Goal: Transaction & Acquisition: Purchase product/service

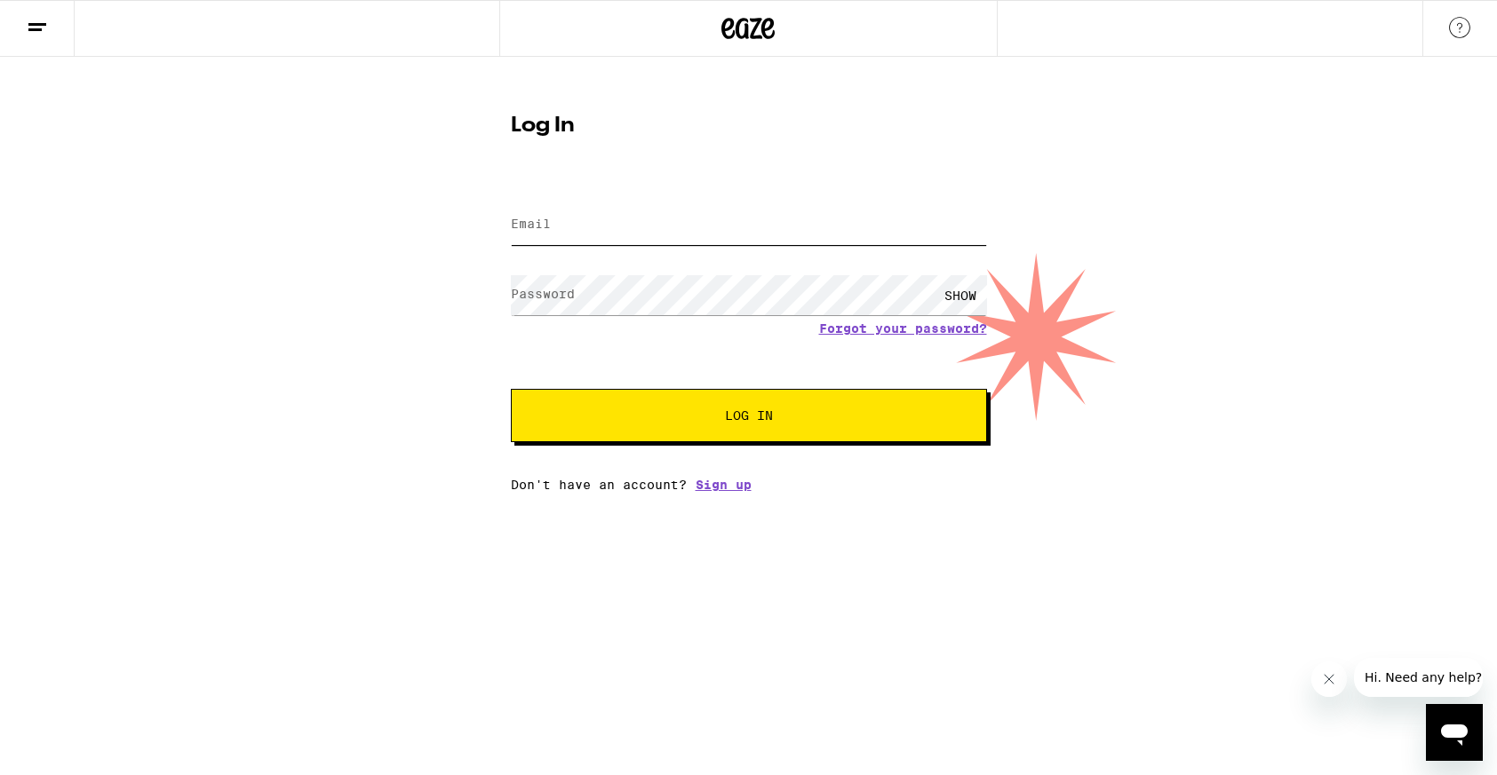
type input "[EMAIL_ADDRESS][DOMAIN_NAME]"
click at [641, 409] on button "Log In" at bounding box center [749, 415] width 476 height 53
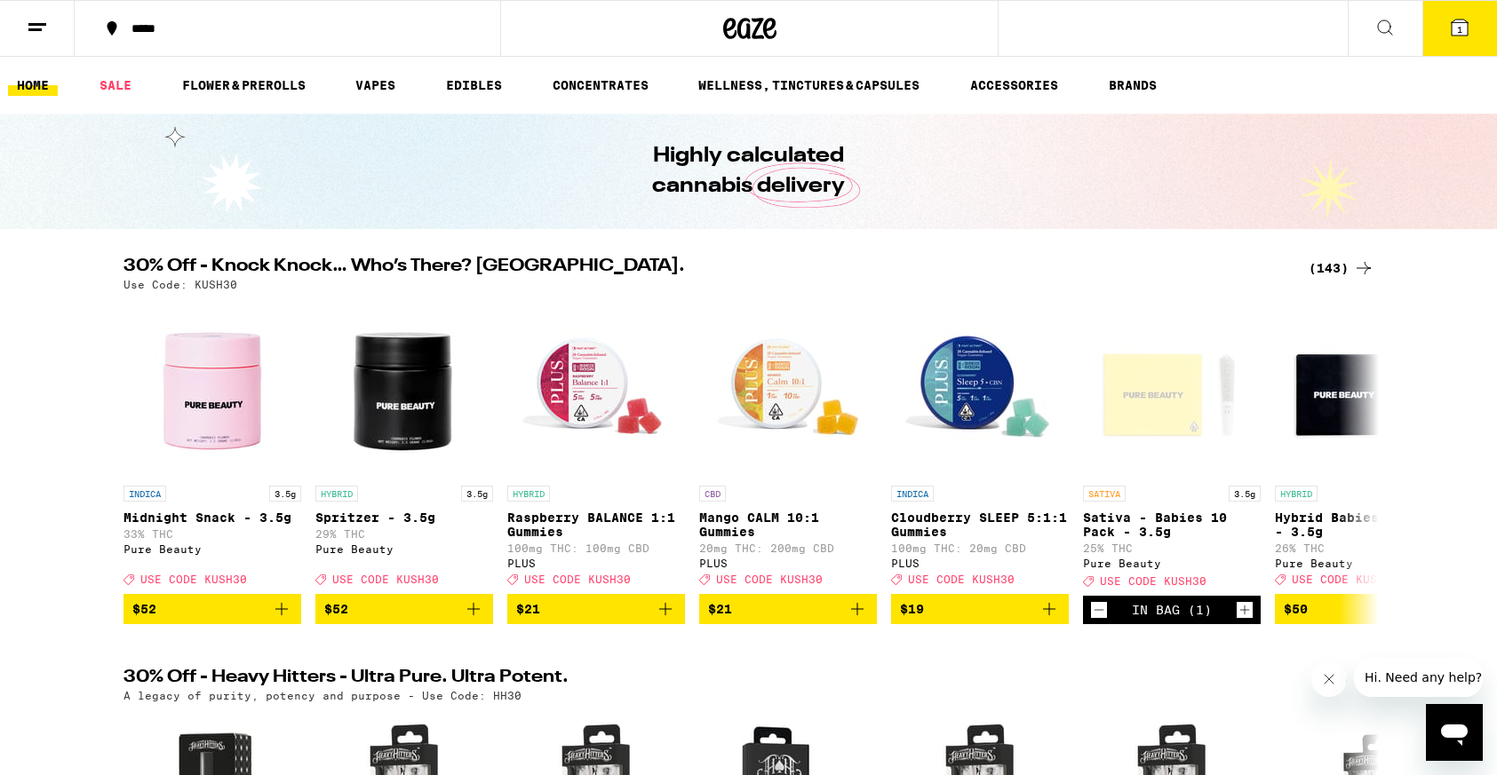
click at [147, 33] on div "*****" at bounding box center [298, 28] width 351 height 12
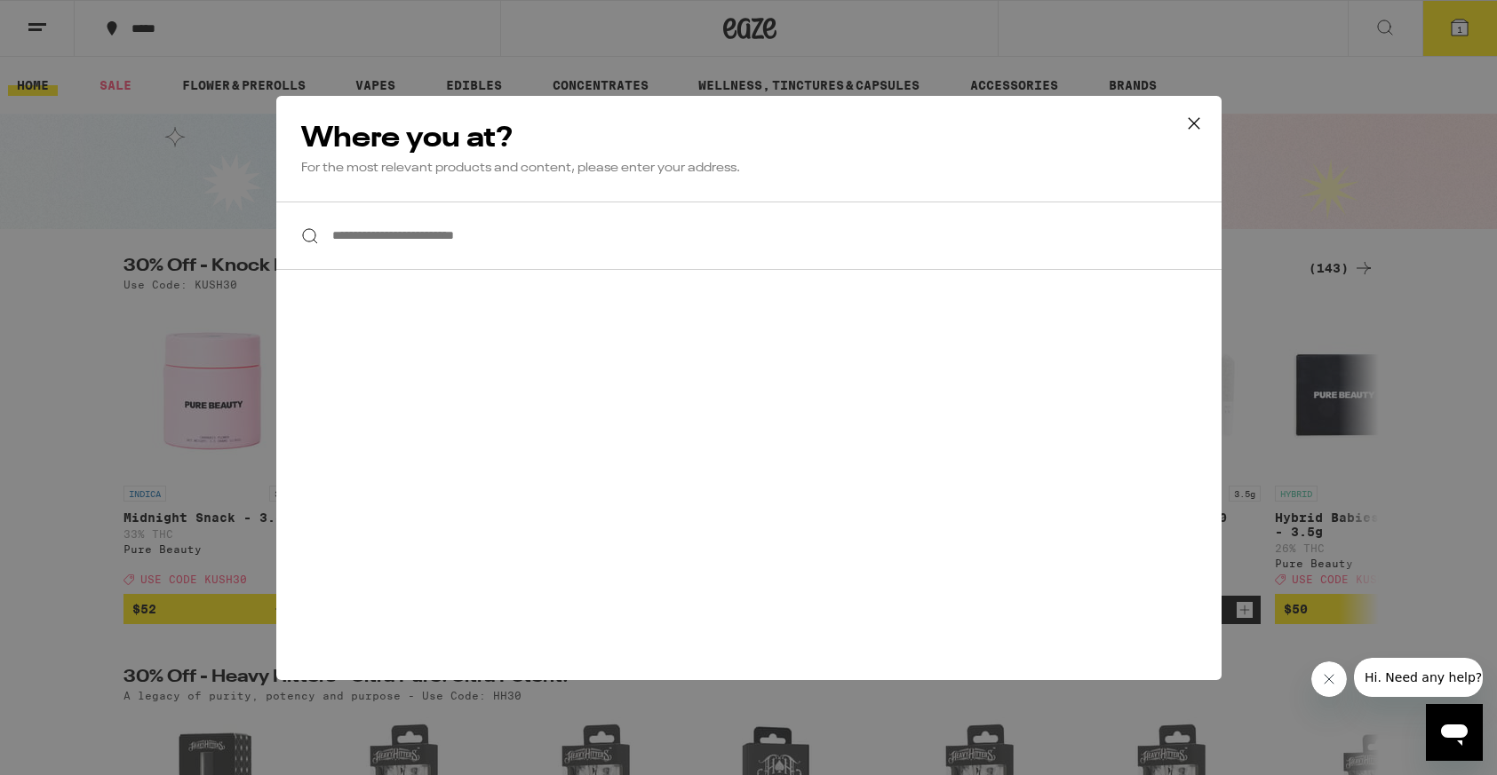
click at [386, 246] on input "**********" at bounding box center [748, 236] width 945 height 68
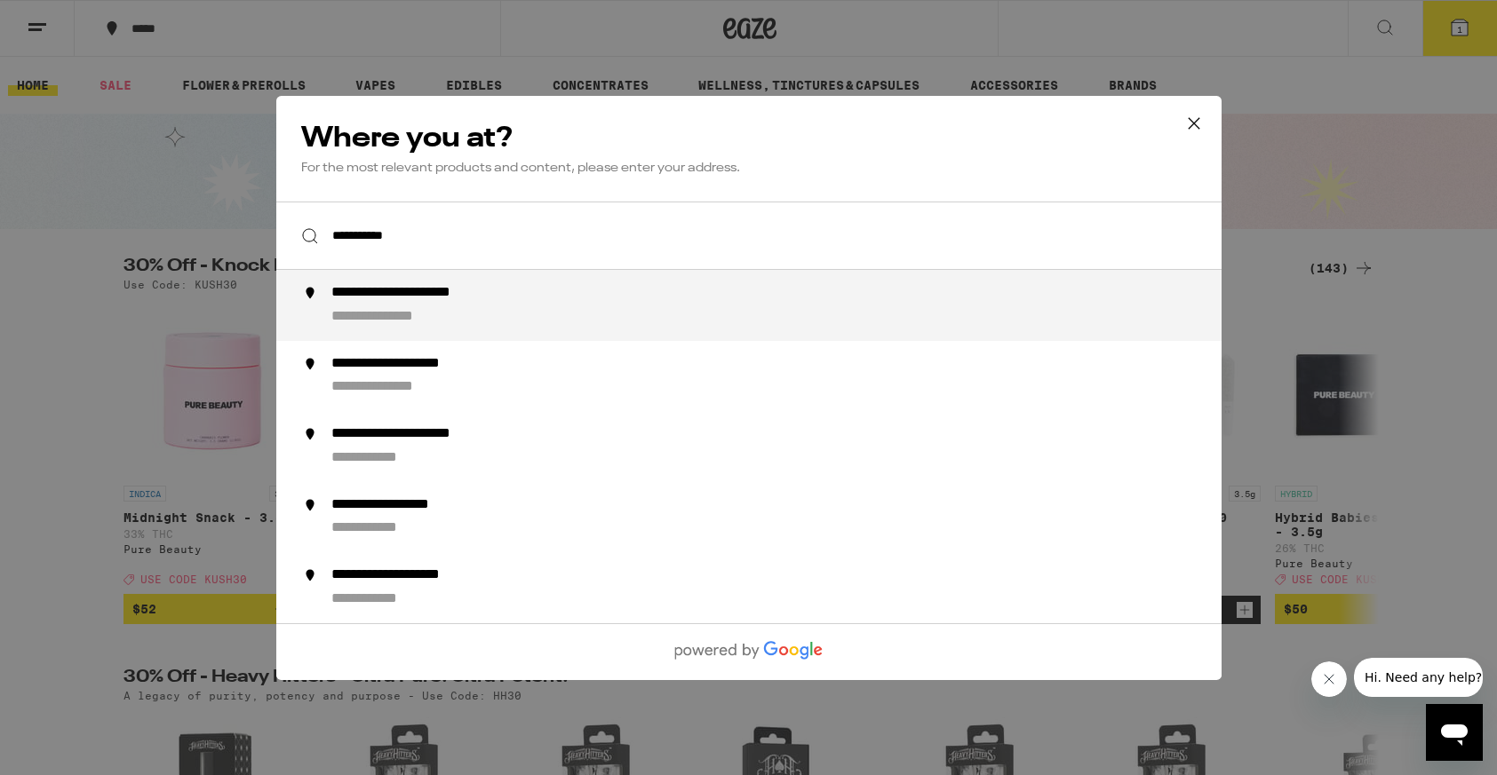
click at [414, 288] on div "**********" at bounding box center [431, 293] width 202 height 19
type input "**********"
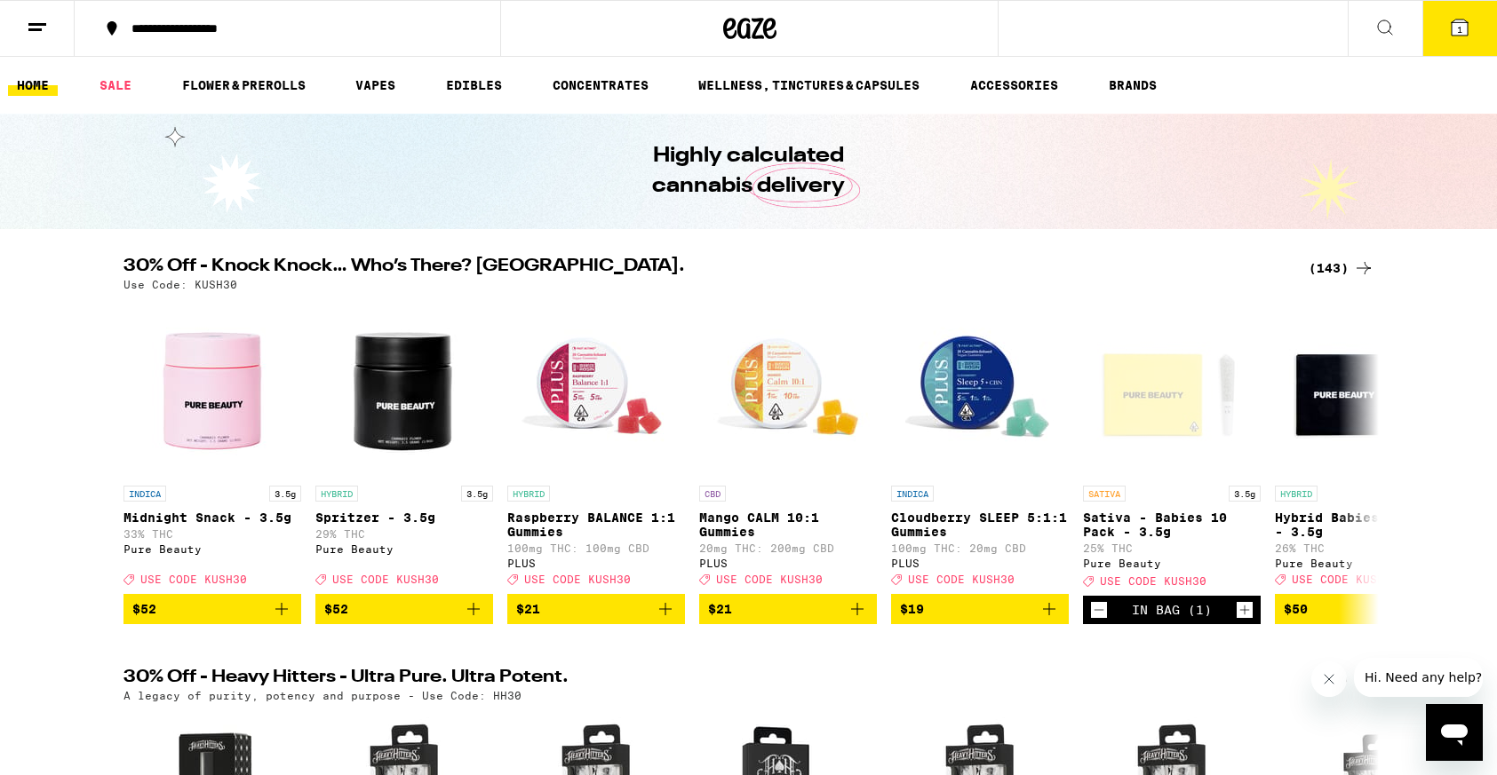
click at [1330, 266] on div "(143)" at bounding box center [1341, 268] width 66 height 21
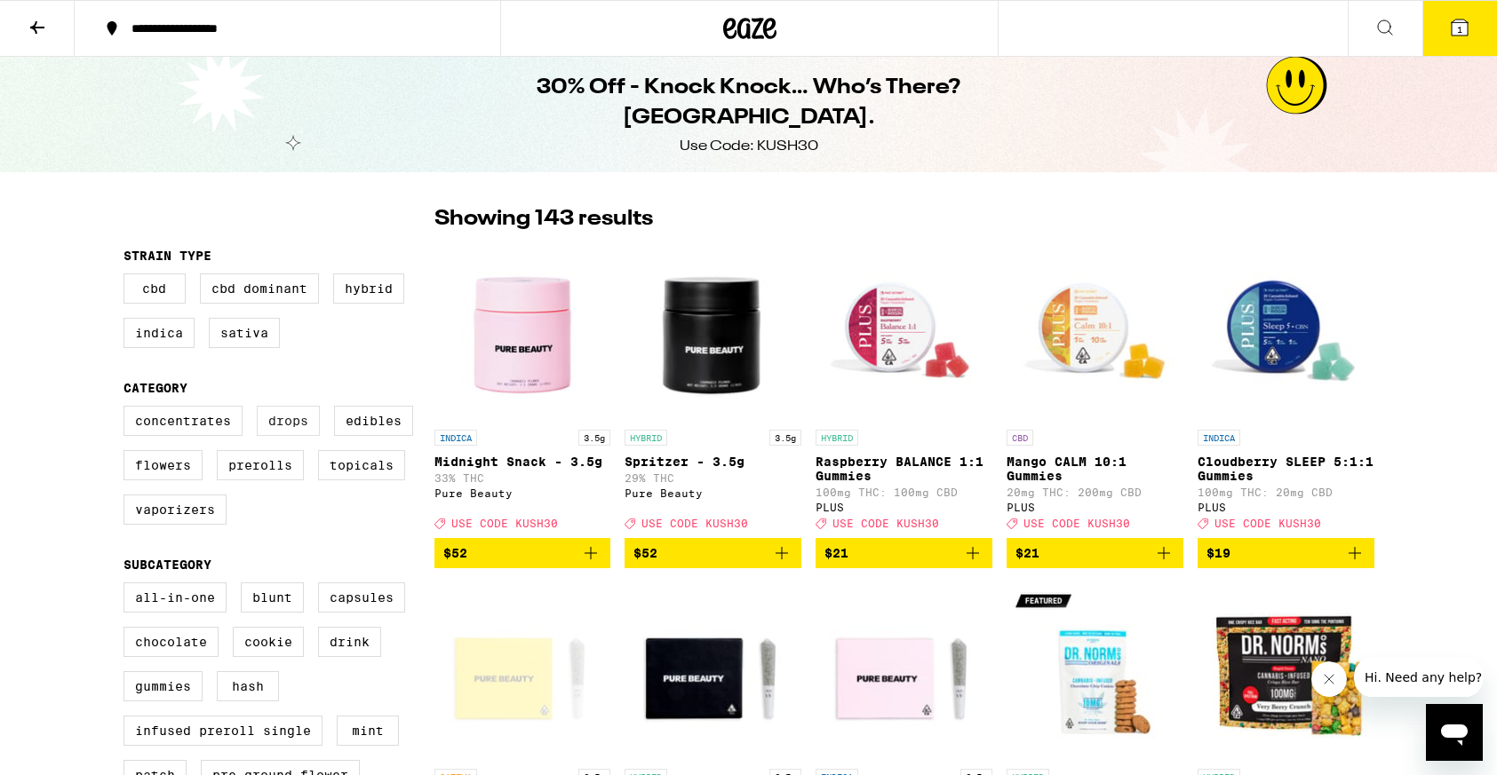
scroll to position [1, 0]
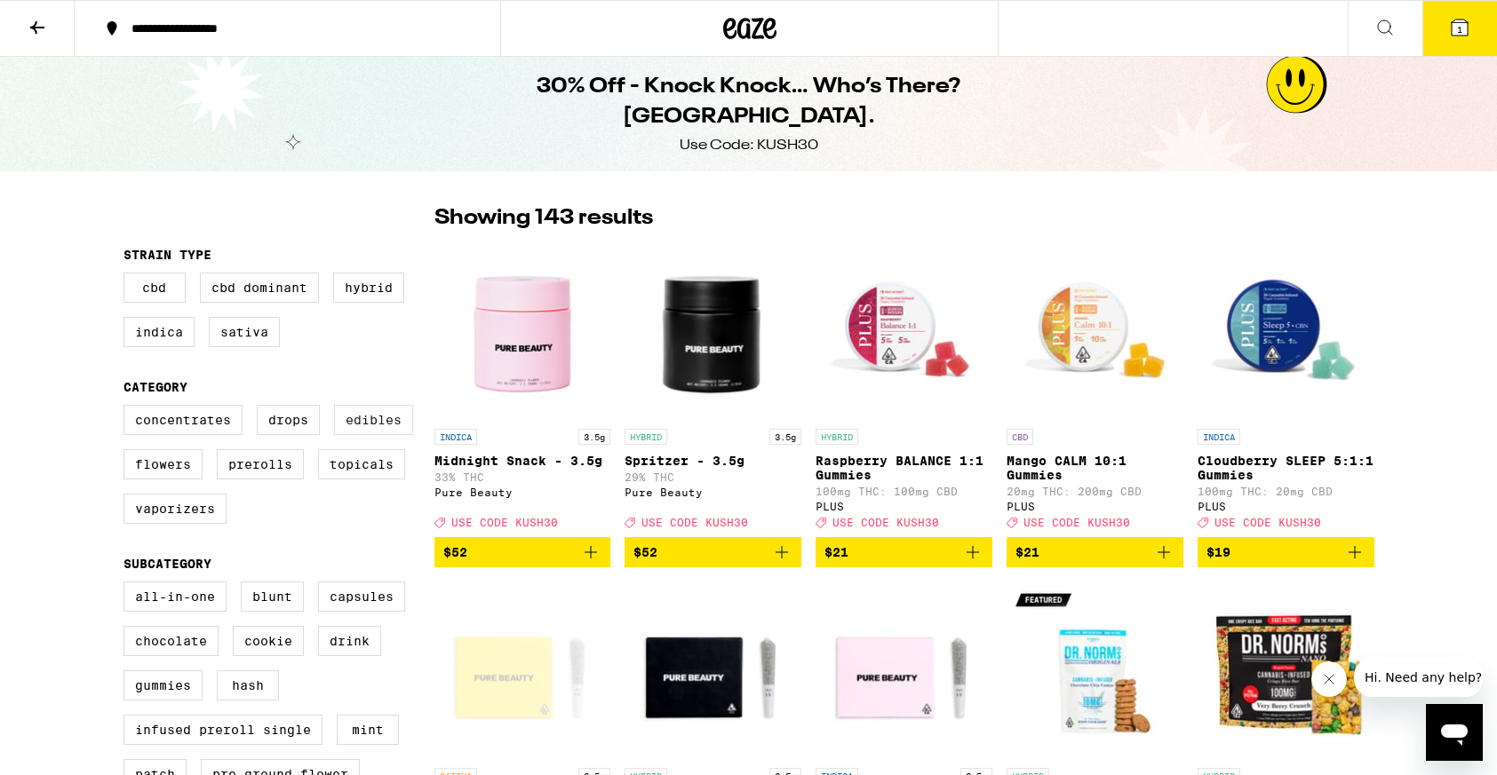
click at [378, 430] on label "Edibles" at bounding box center [373, 420] width 79 height 30
click at [128, 409] on input "Edibles" at bounding box center [127, 408] width 1 height 1
checkbox input "true"
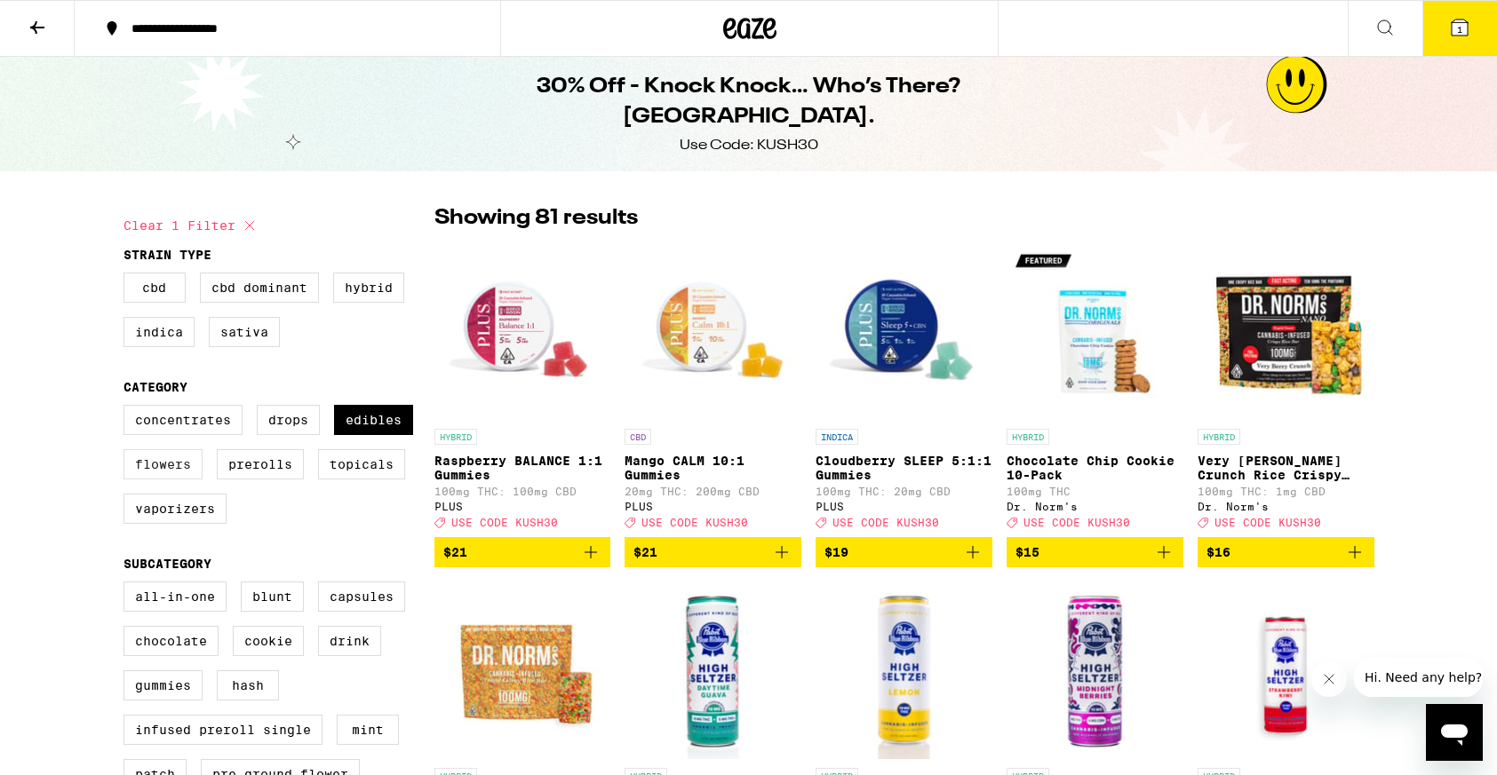
click at [184, 474] on label "Flowers" at bounding box center [162, 464] width 79 height 30
click at [128, 409] on input "Flowers" at bounding box center [127, 408] width 1 height 1
checkbox input "true"
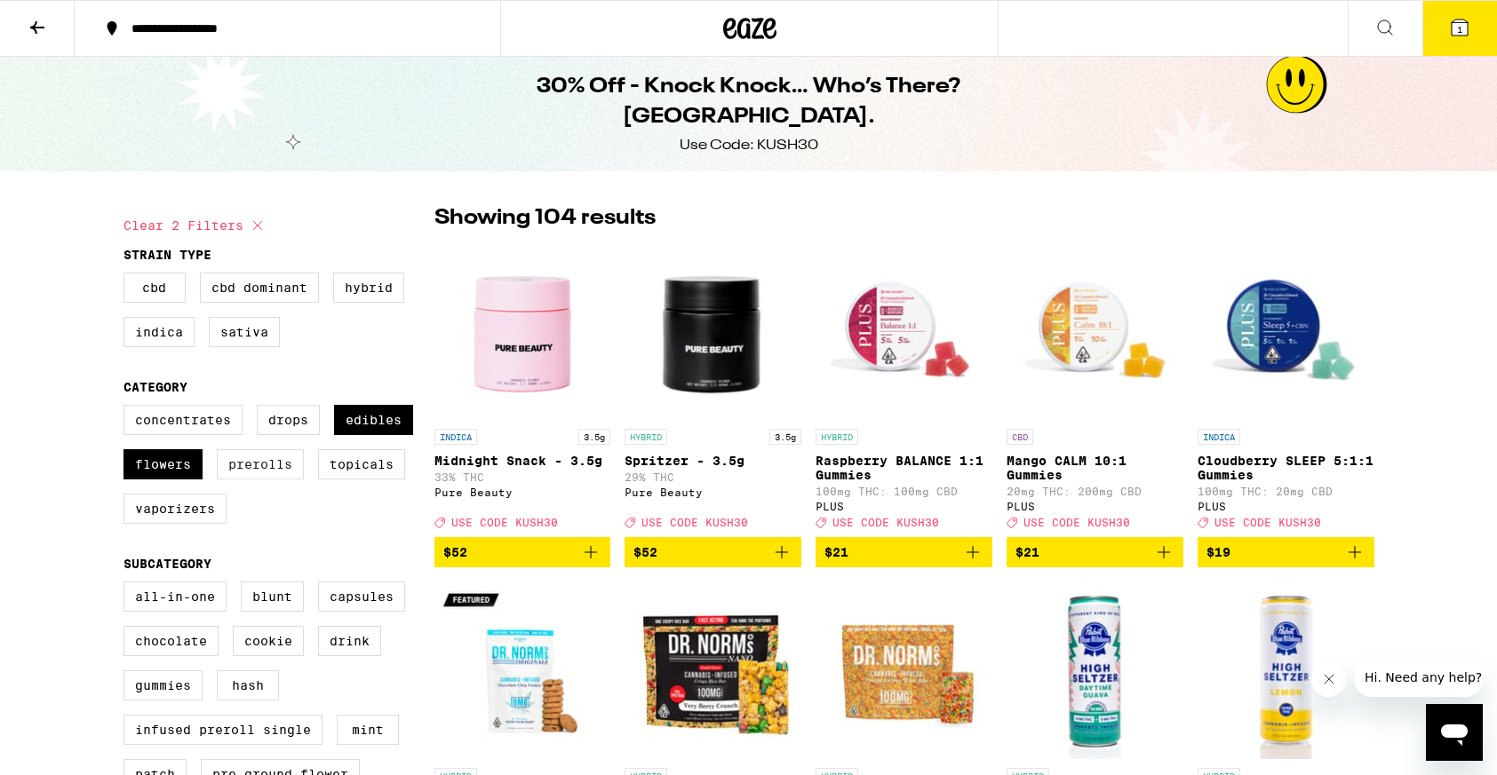
click at [239, 473] on label "Prerolls" at bounding box center [260, 464] width 87 height 30
click at [128, 409] on input "Prerolls" at bounding box center [127, 408] width 1 height 1
checkbox input "true"
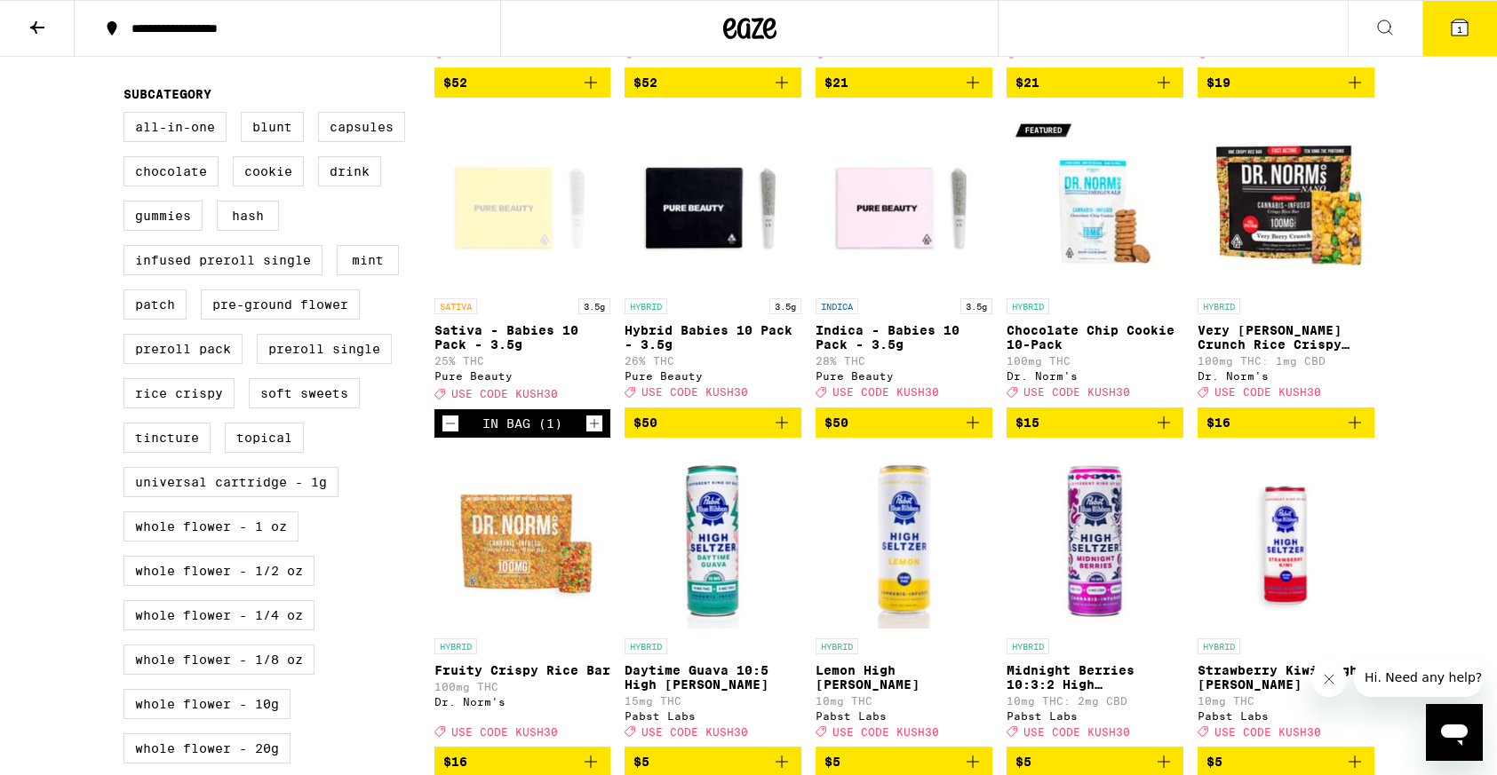
scroll to position [603, 0]
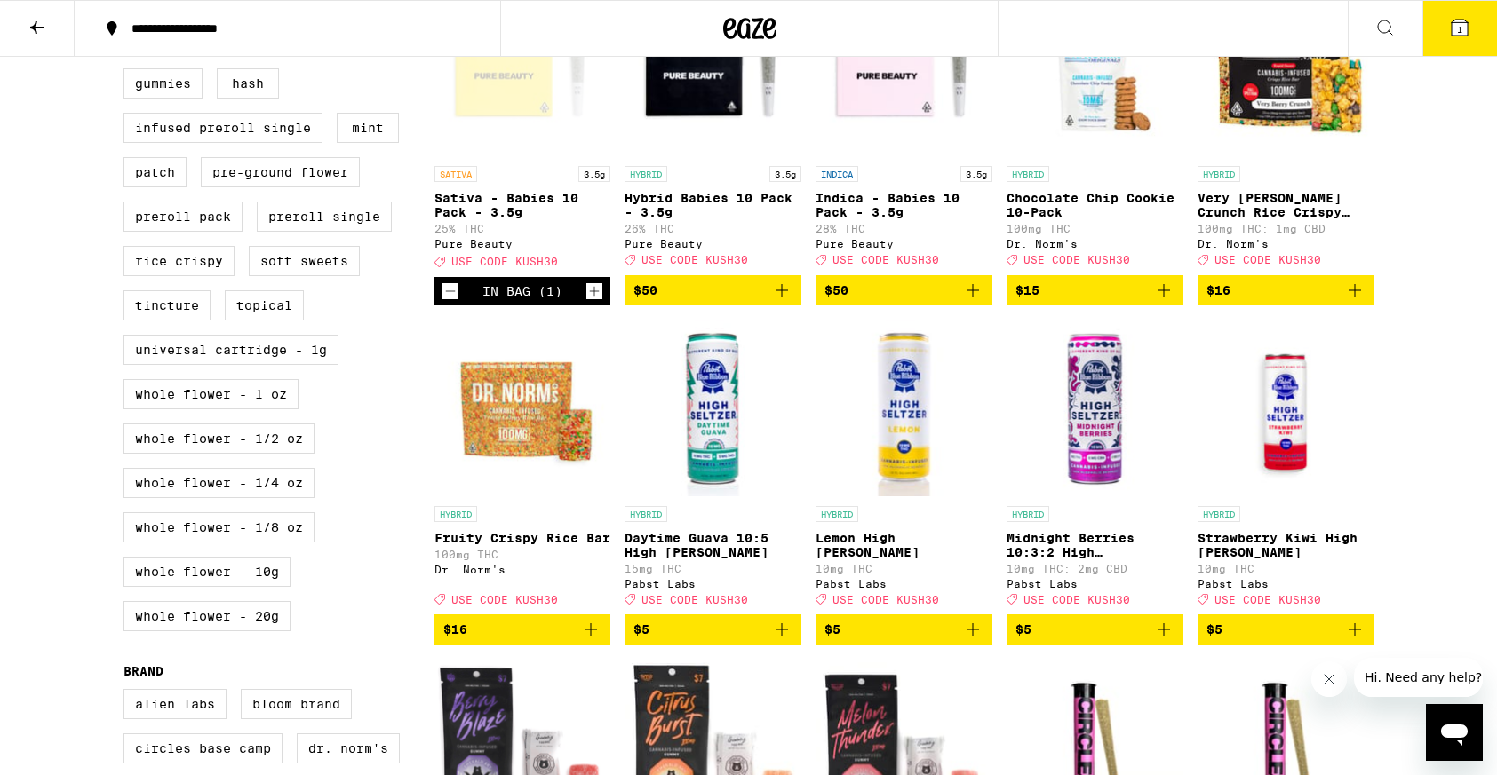
click at [592, 640] on icon "Add to bag" at bounding box center [590, 629] width 21 height 21
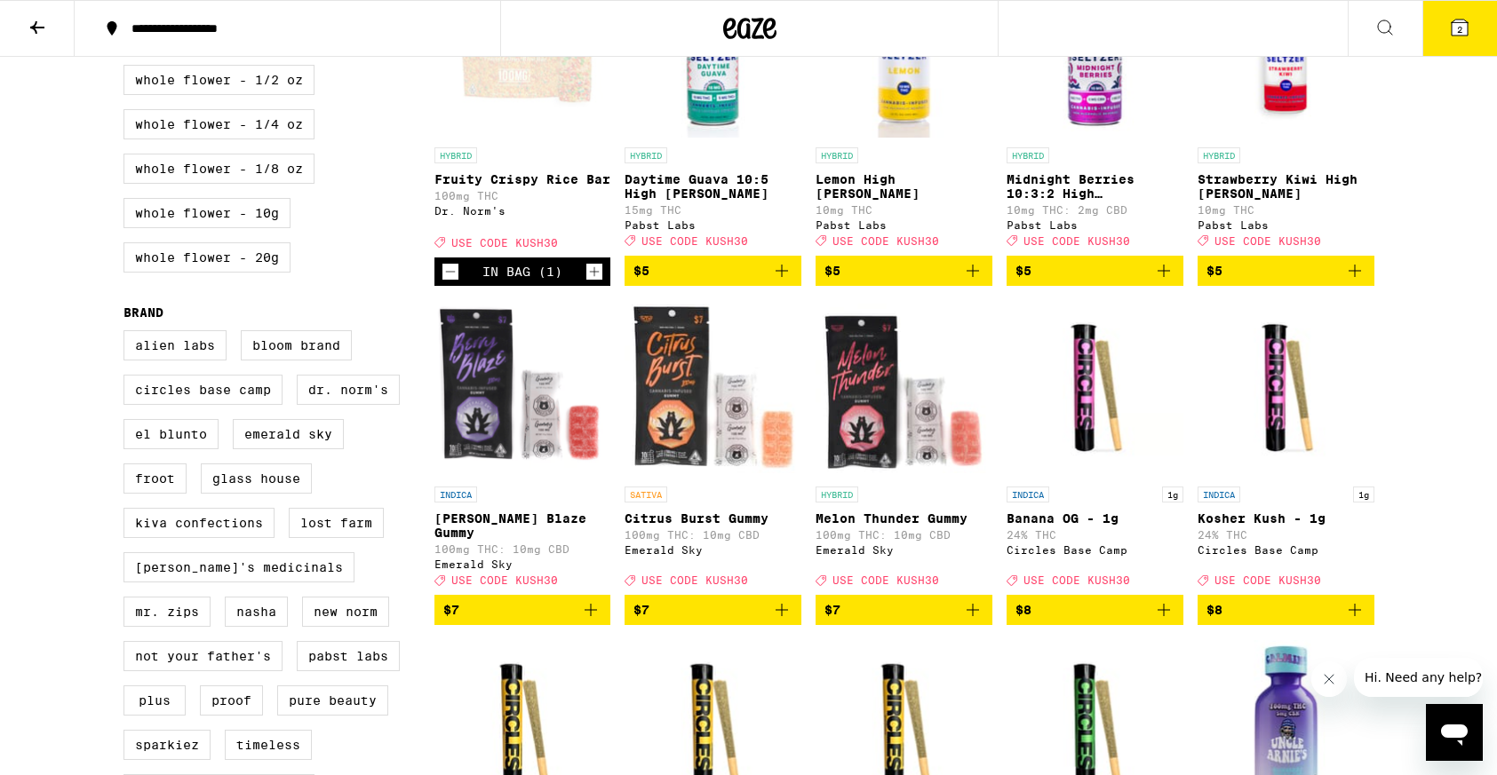
scroll to position [966, 0]
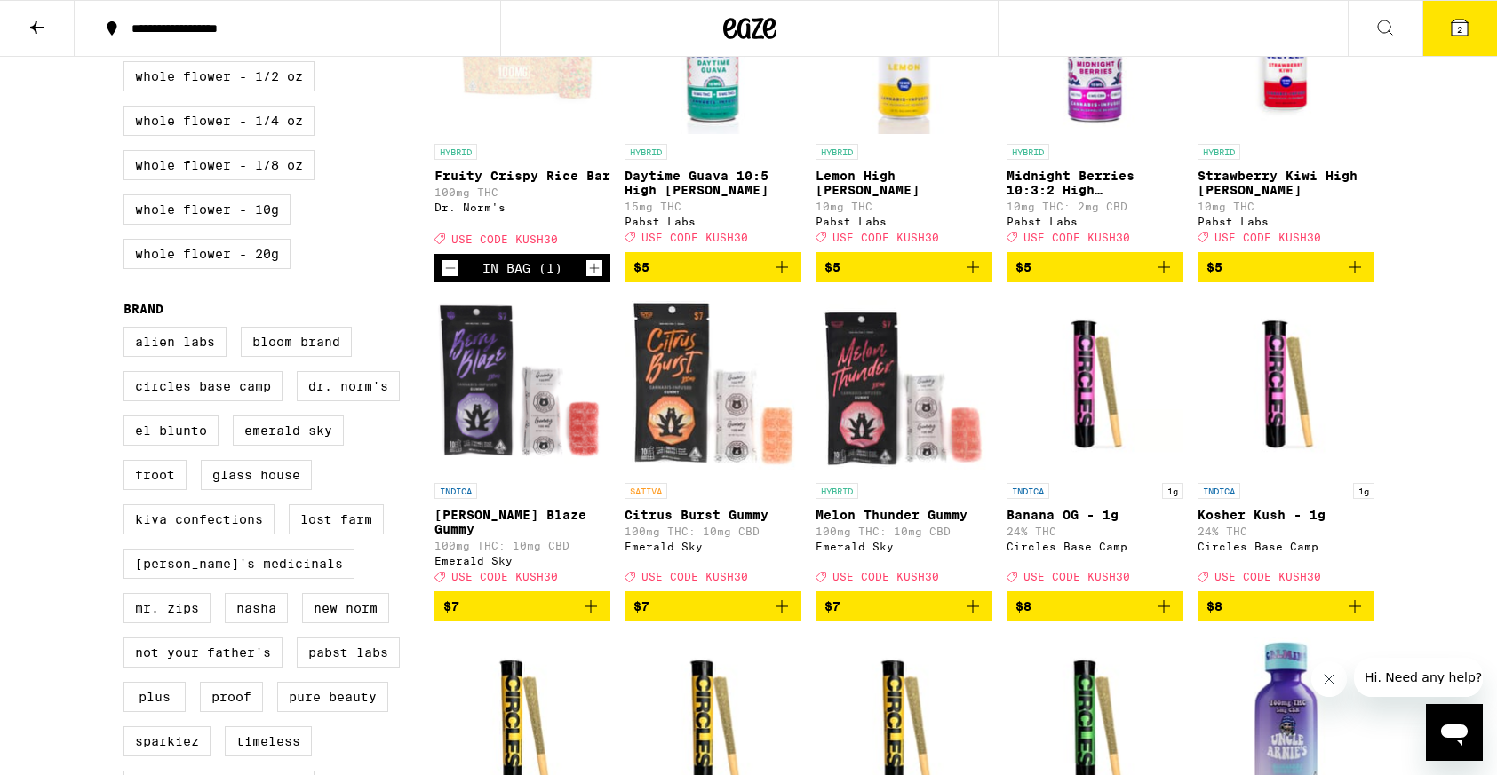
click at [785, 617] on icon "Add to bag" at bounding box center [781, 606] width 21 height 21
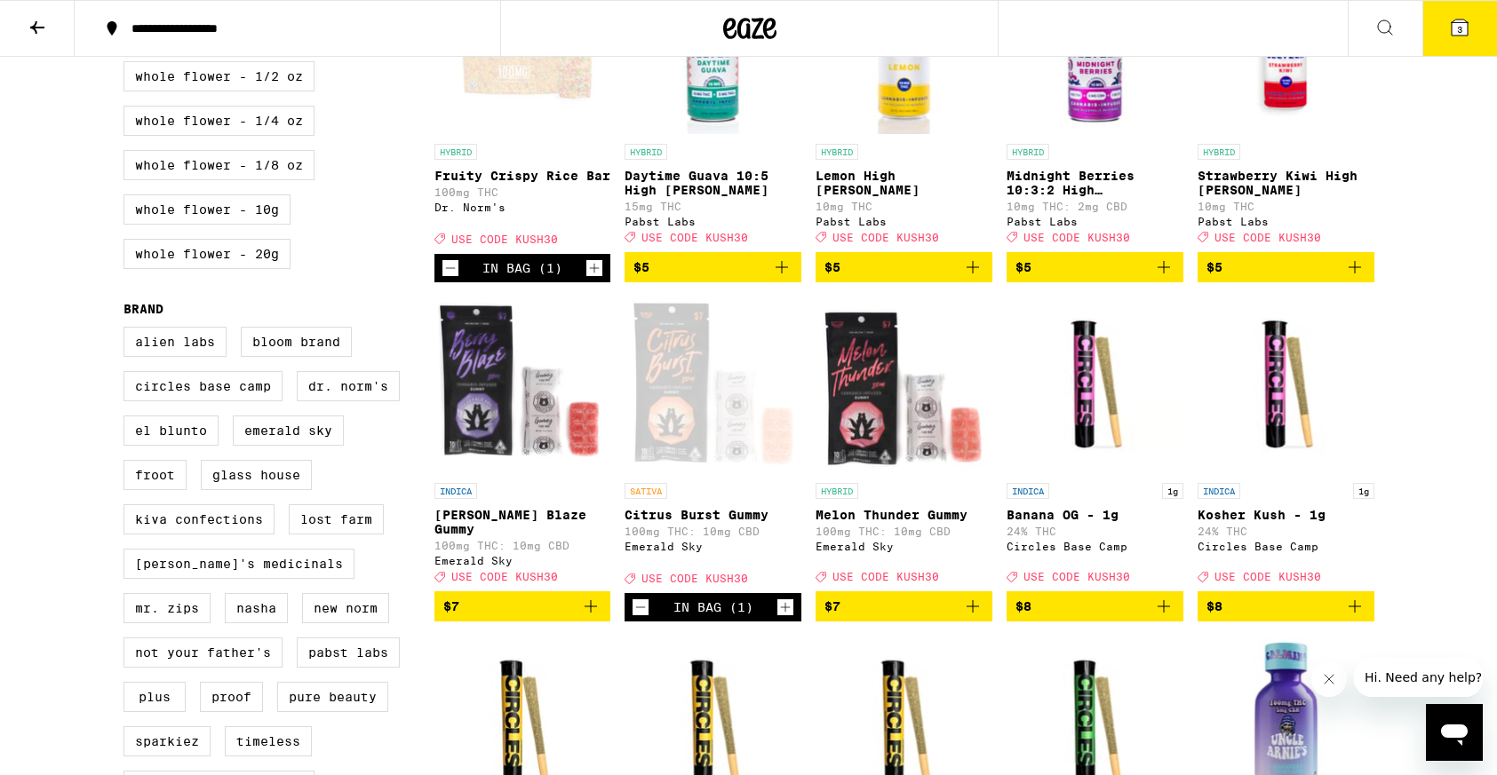
click at [588, 617] on icon "Add to bag" at bounding box center [590, 606] width 21 height 21
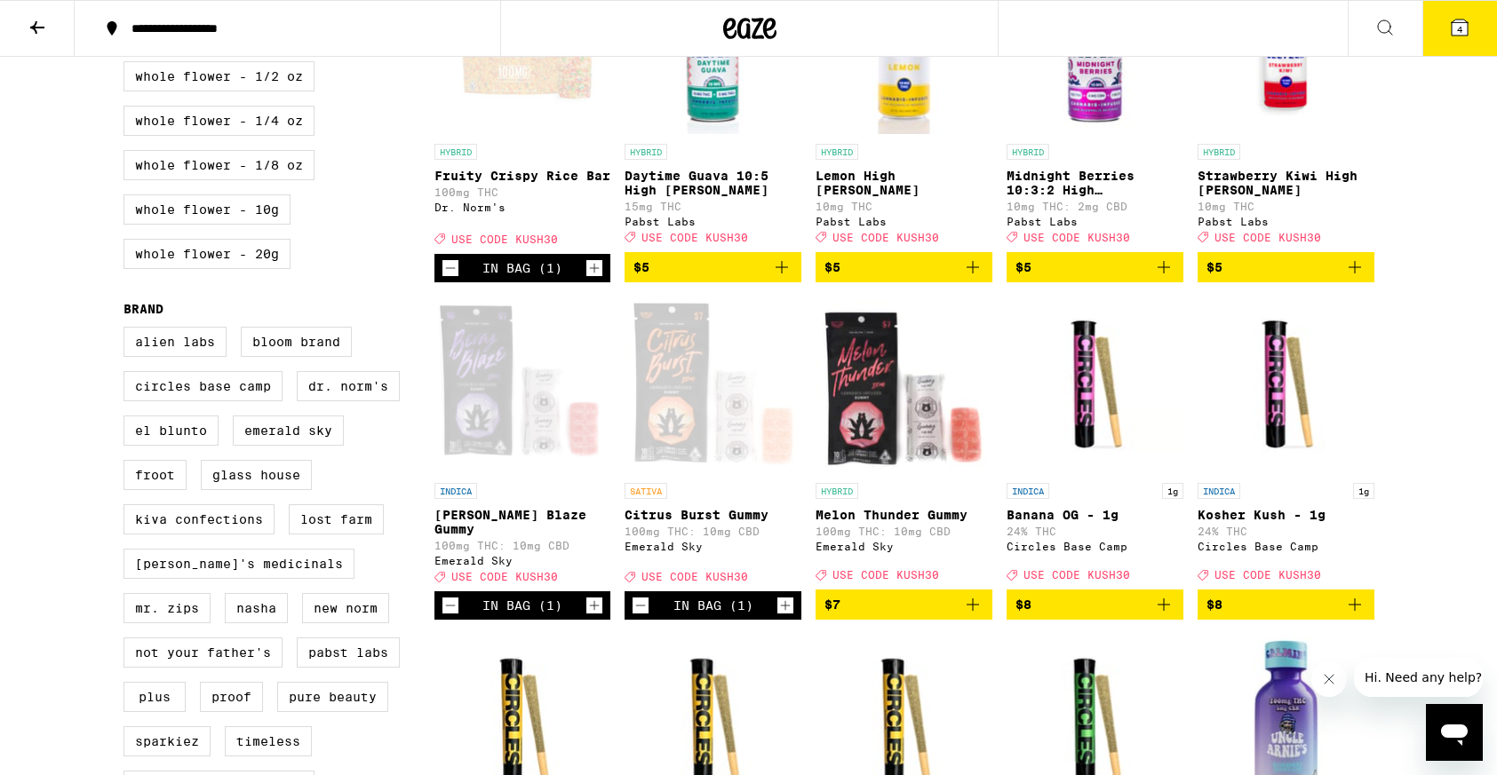
click at [979, 616] on icon "Add to bag" at bounding box center [972, 604] width 21 height 21
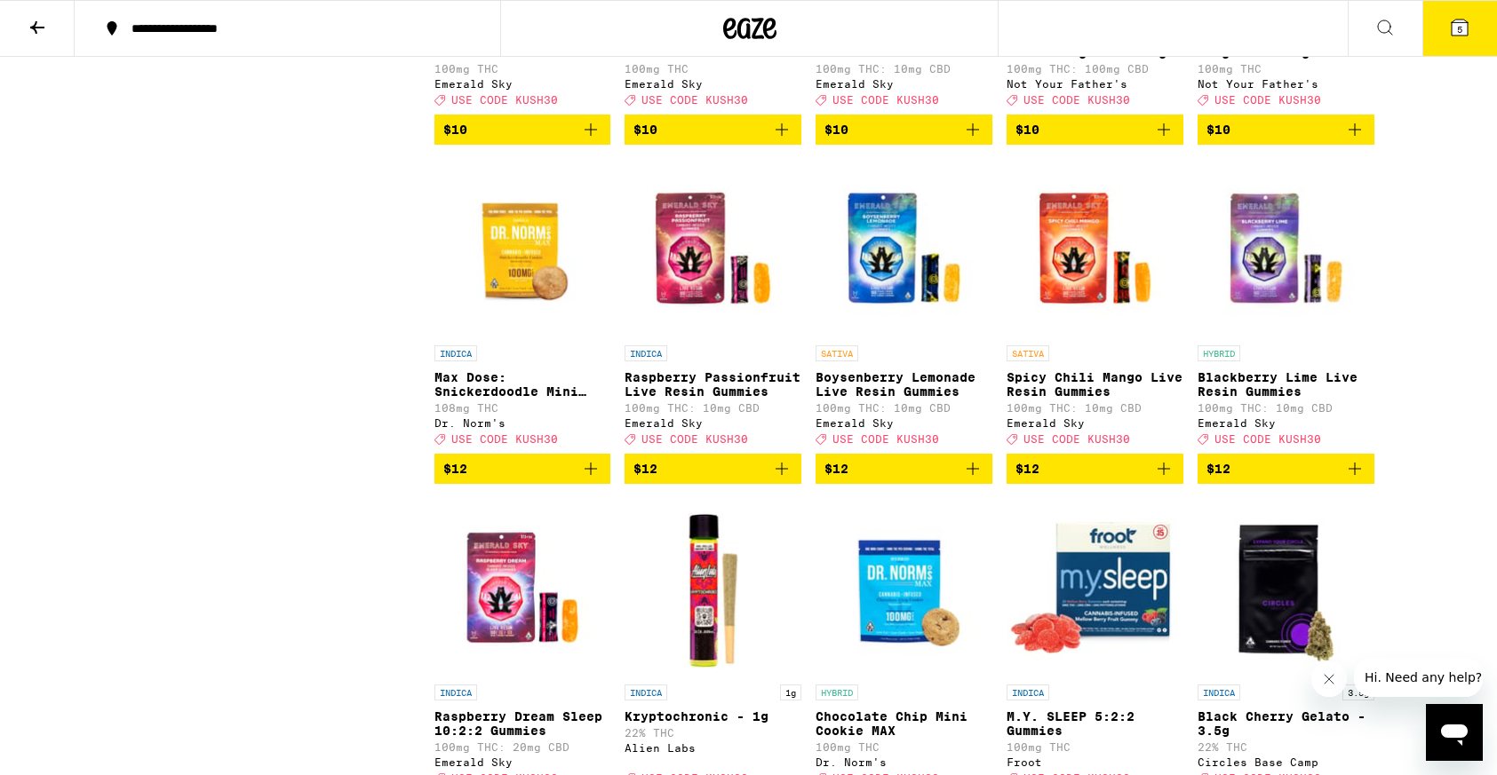
scroll to position [2811, 0]
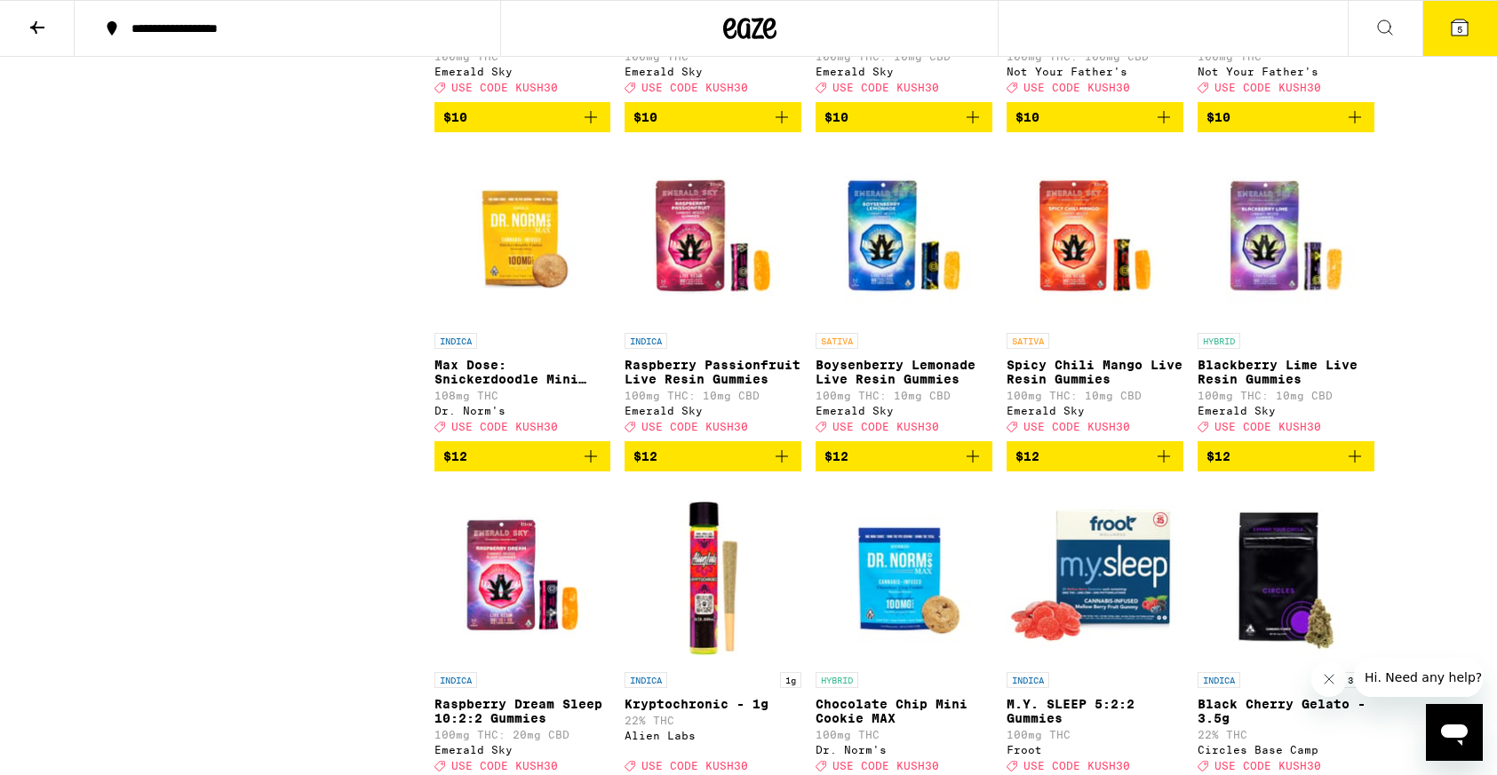
click at [1164, 463] on icon "Add to bag" at bounding box center [1163, 456] width 12 height 12
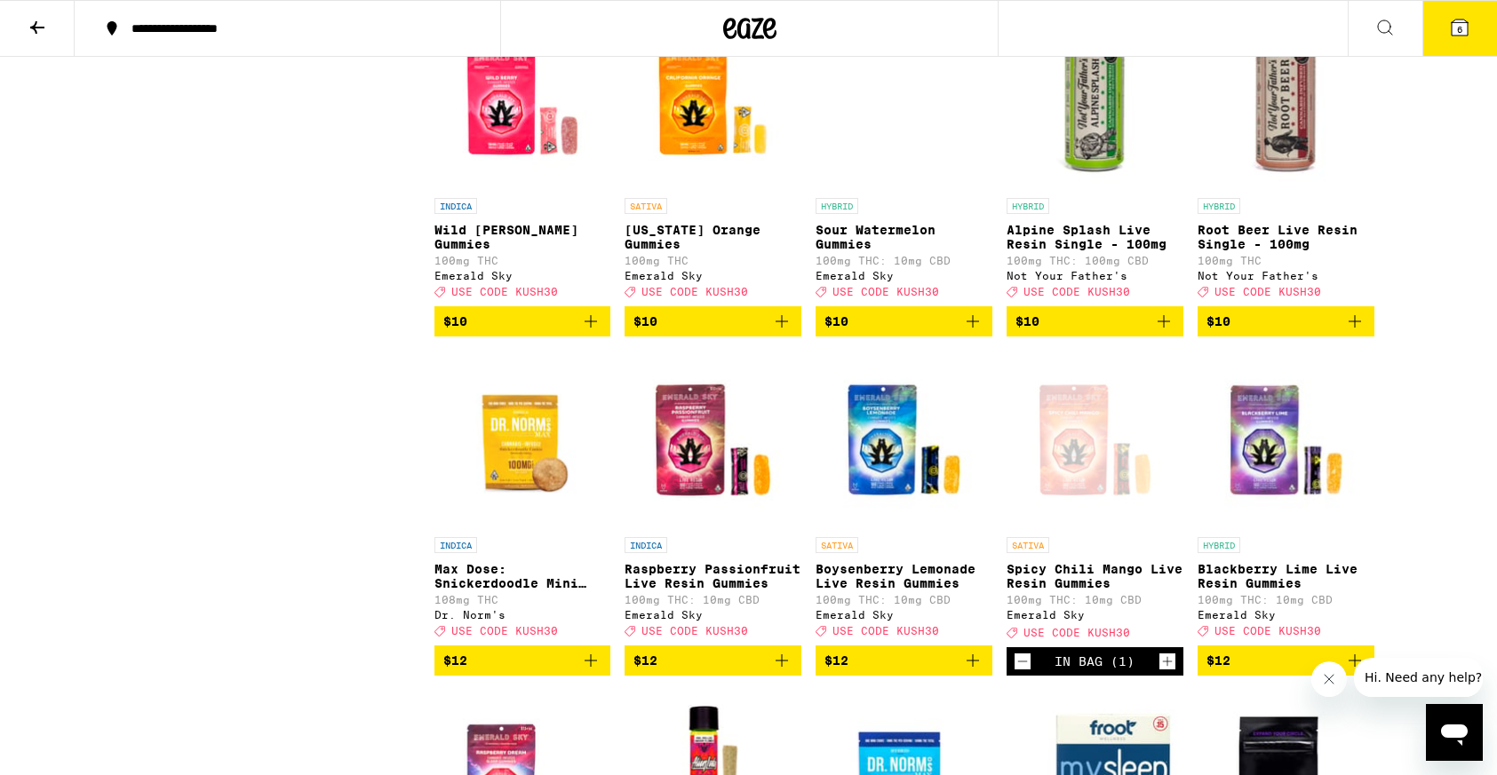
scroll to position [2603, 0]
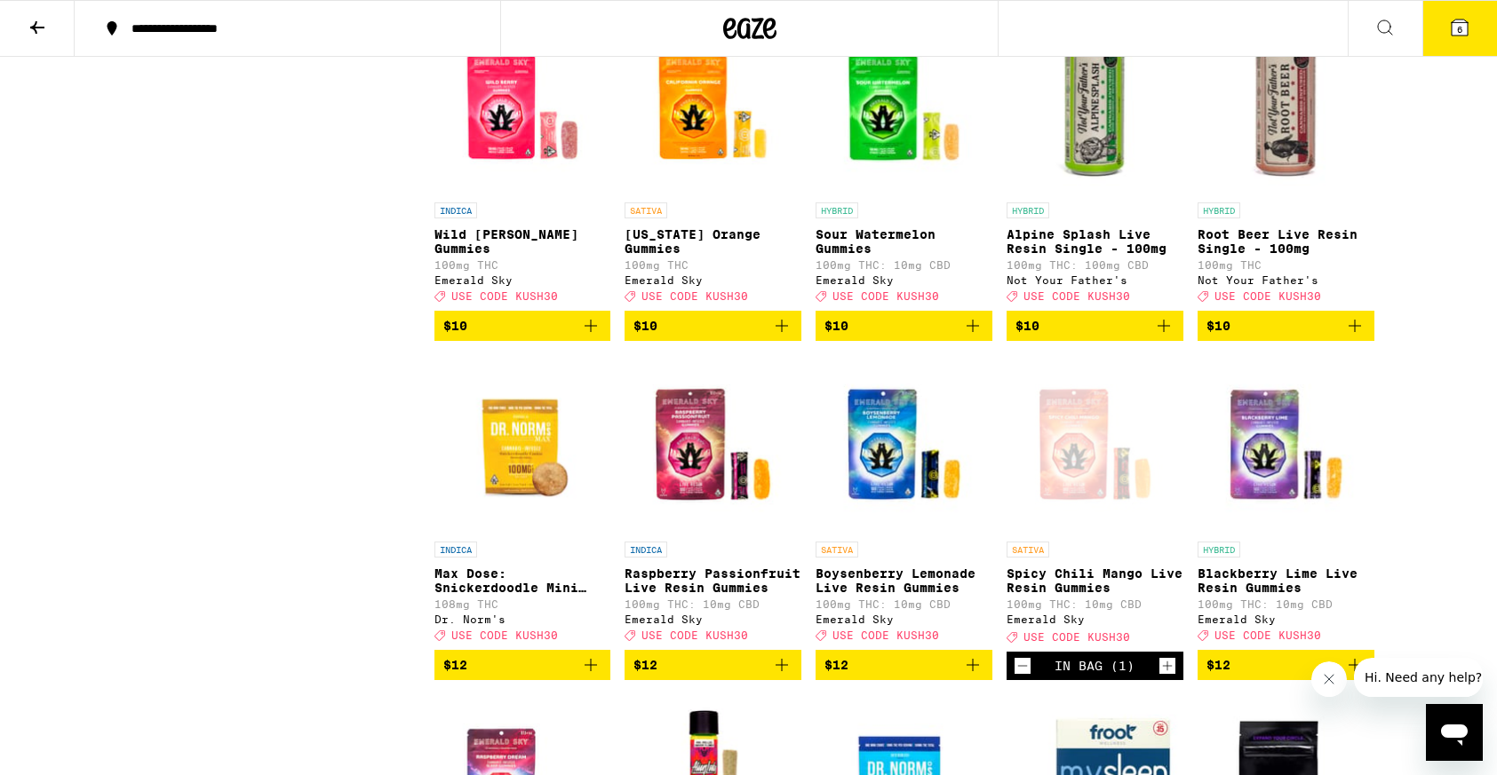
click at [977, 337] on icon "Add to bag" at bounding box center [972, 325] width 21 height 21
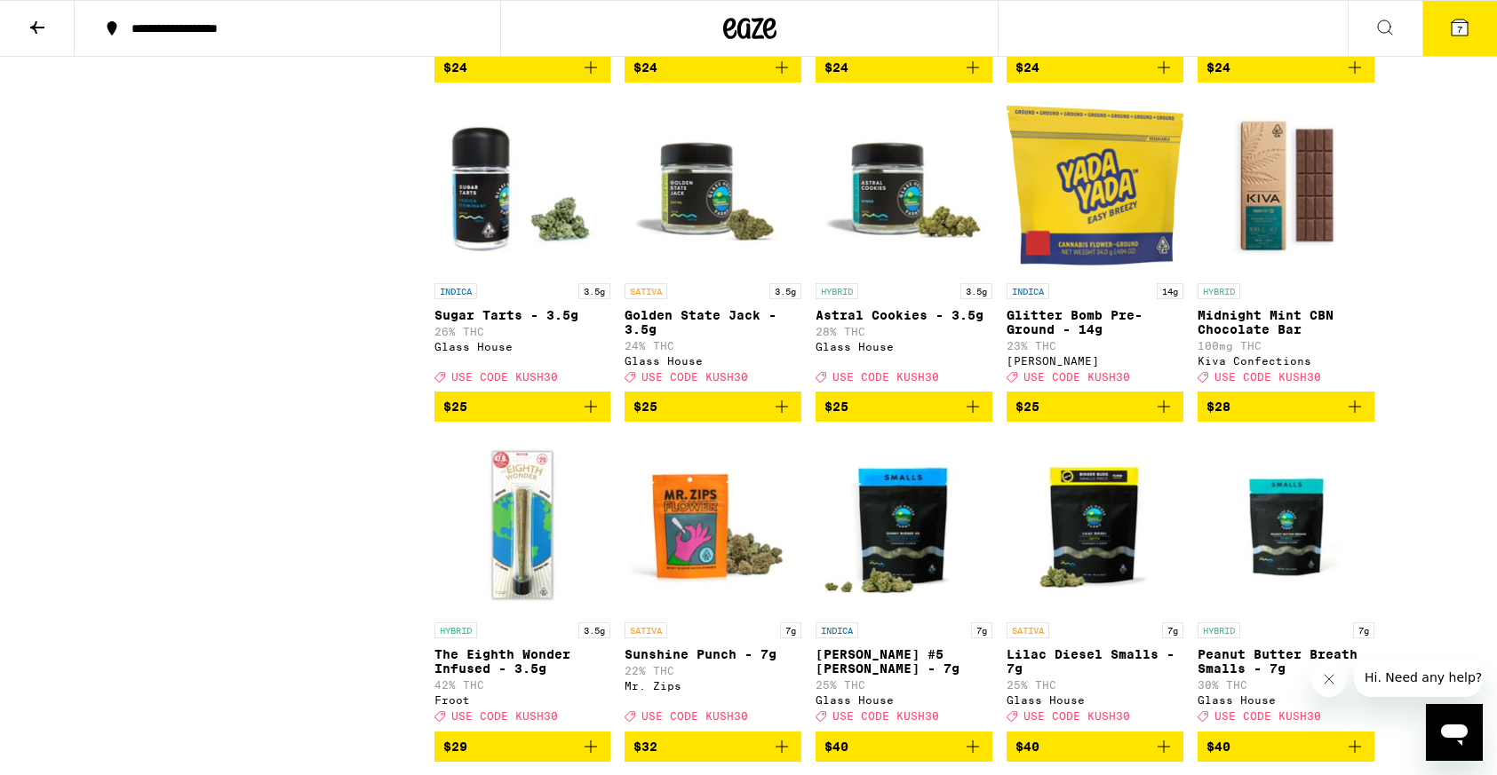
scroll to position [6590, 0]
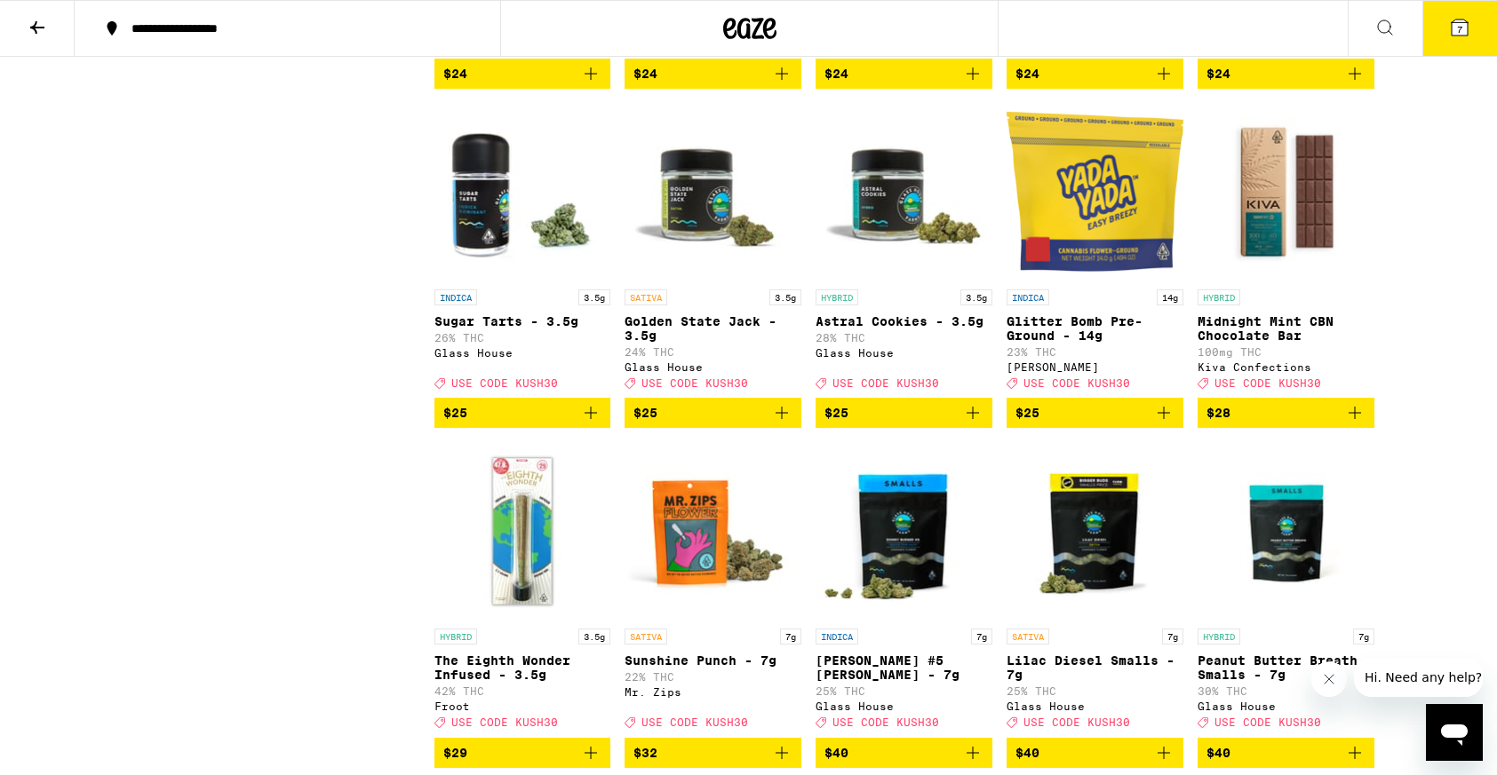
click at [976, 419] on icon "Add to bag" at bounding box center [972, 413] width 12 height 12
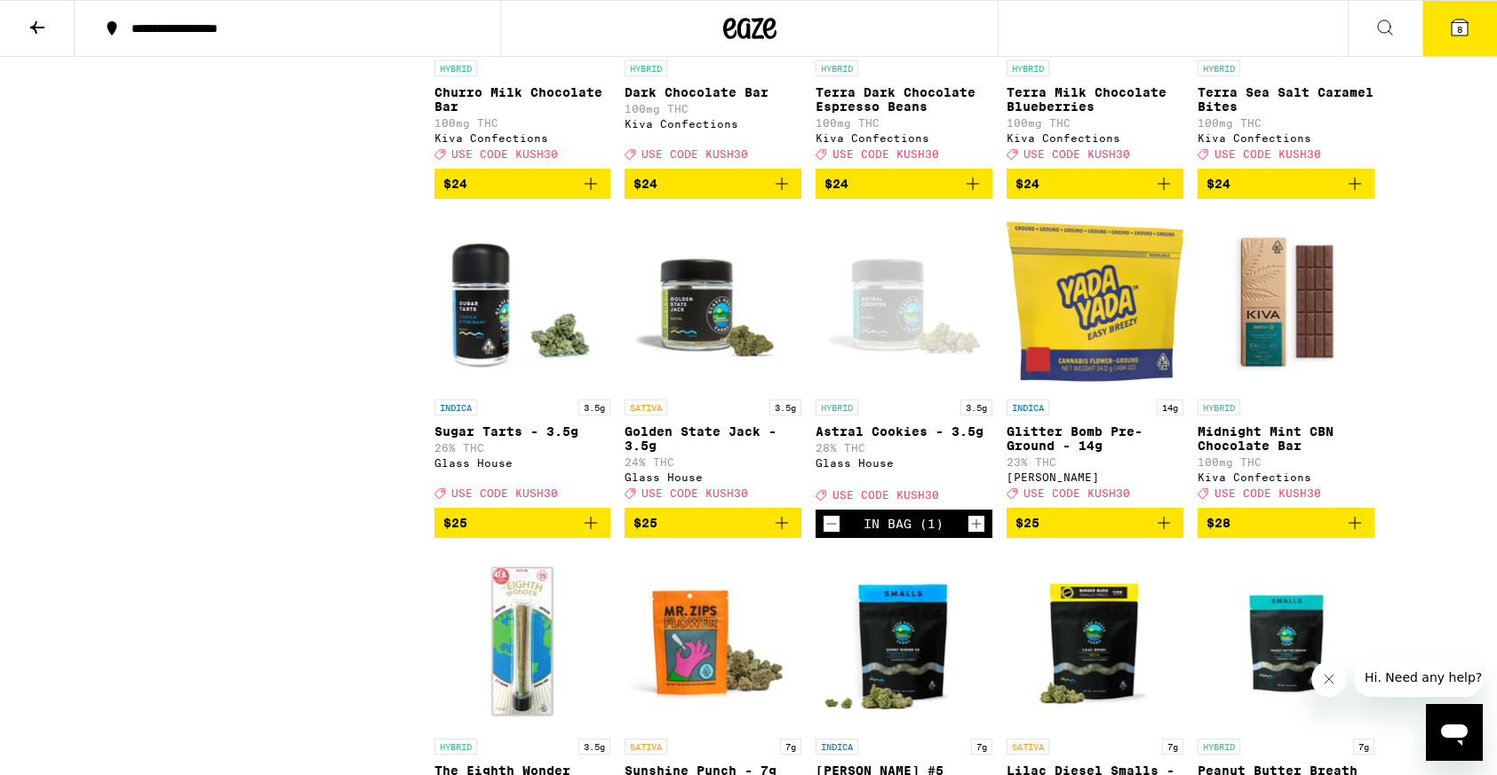
scroll to position [6580, 0]
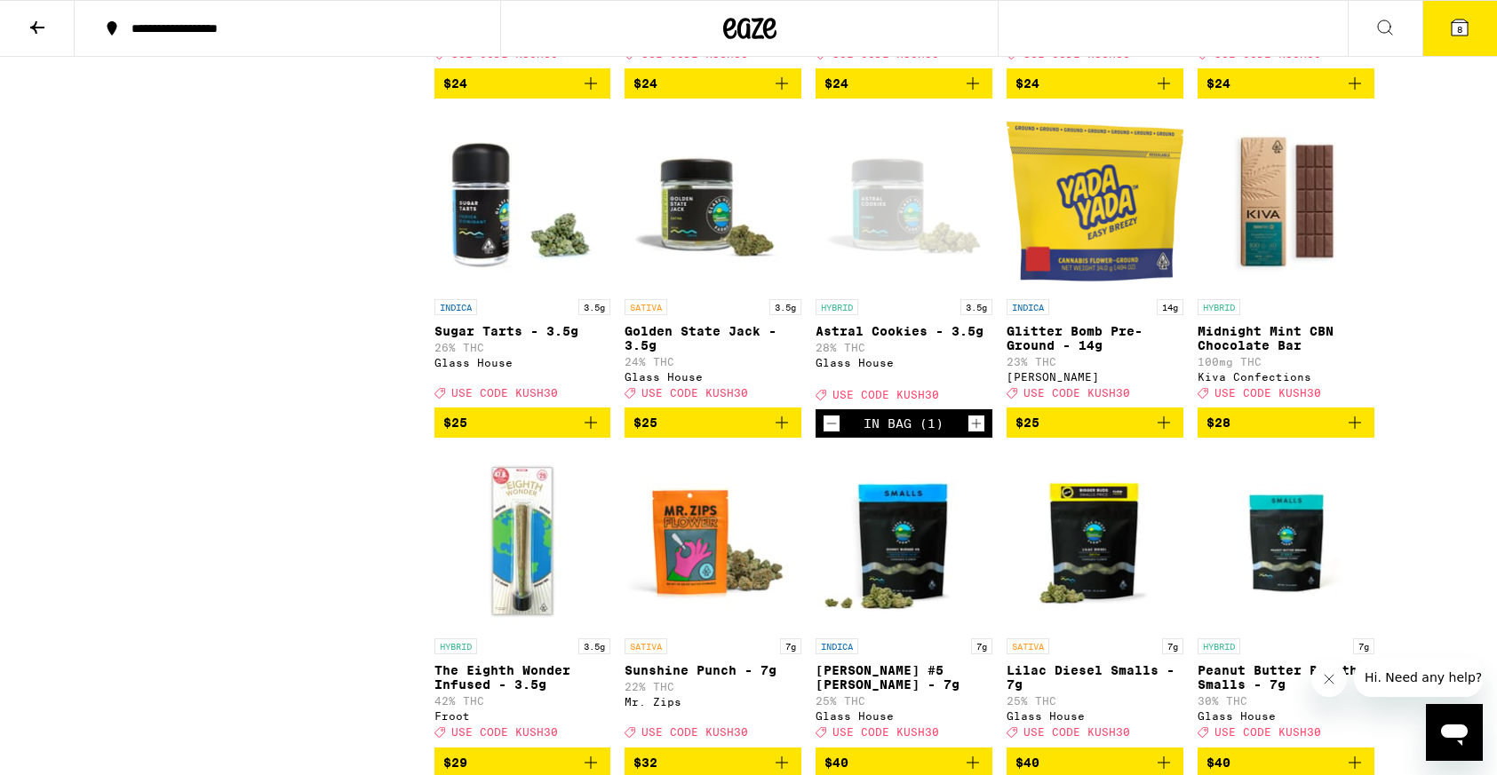
click at [596, 433] on icon "Add to bag" at bounding box center [590, 422] width 21 height 21
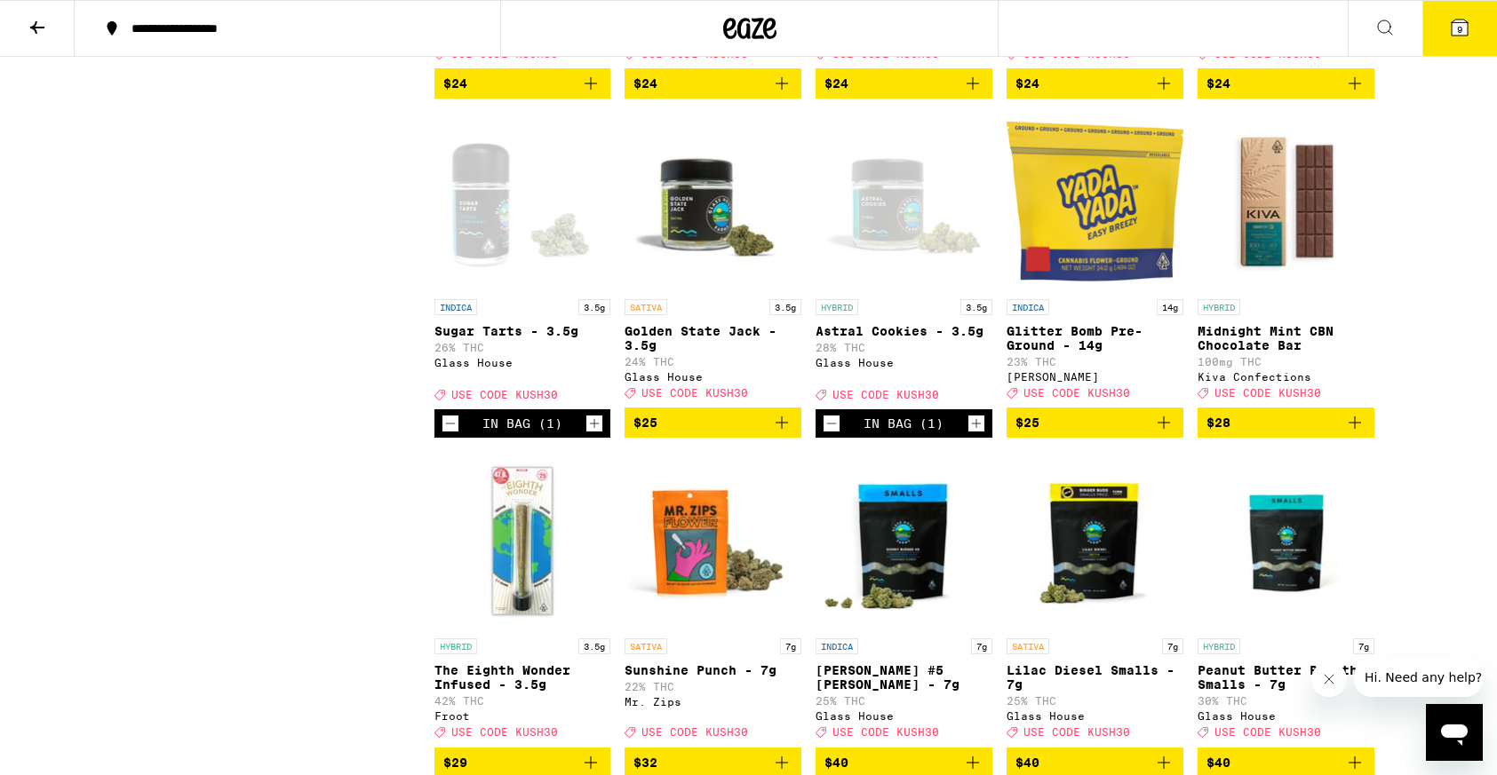
click at [831, 434] on icon "Decrement" at bounding box center [831, 423] width 16 height 21
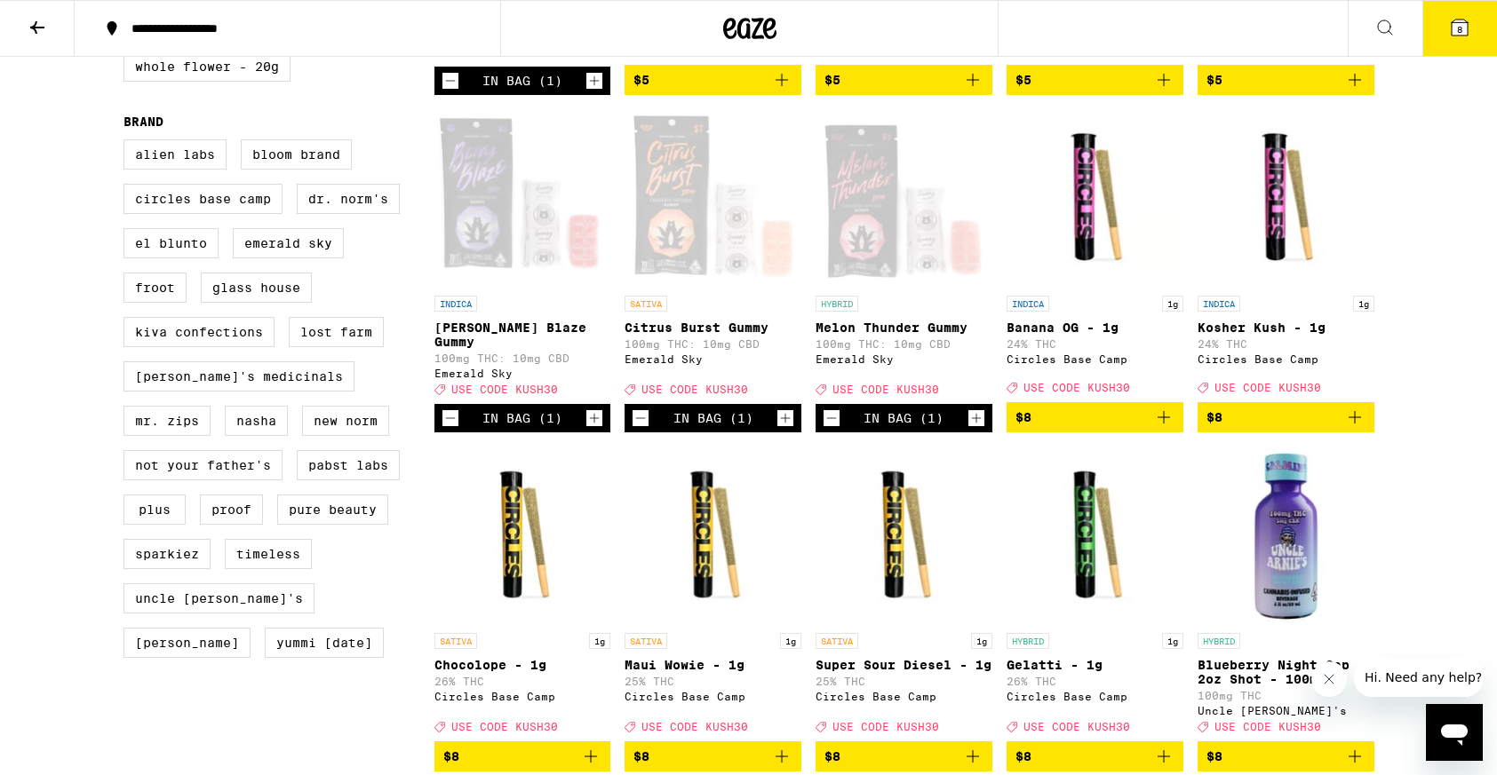
scroll to position [1152, 0]
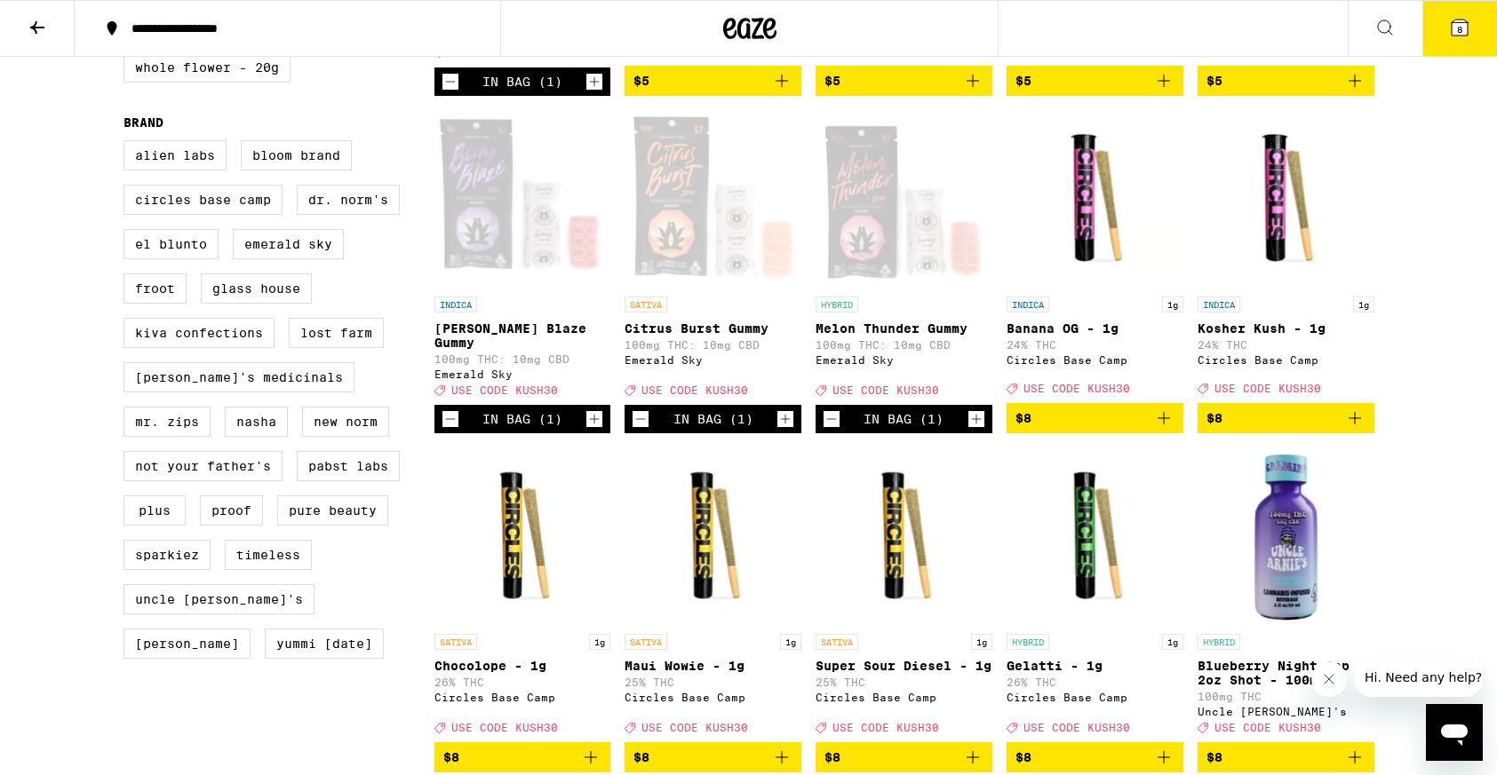
click at [649, 433] on div "In Bag (1)" at bounding box center [712, 419] width 177 height 28
click at [640, 430] on icon "Decrement" at bounding box center [640, 419] width 16 height 21
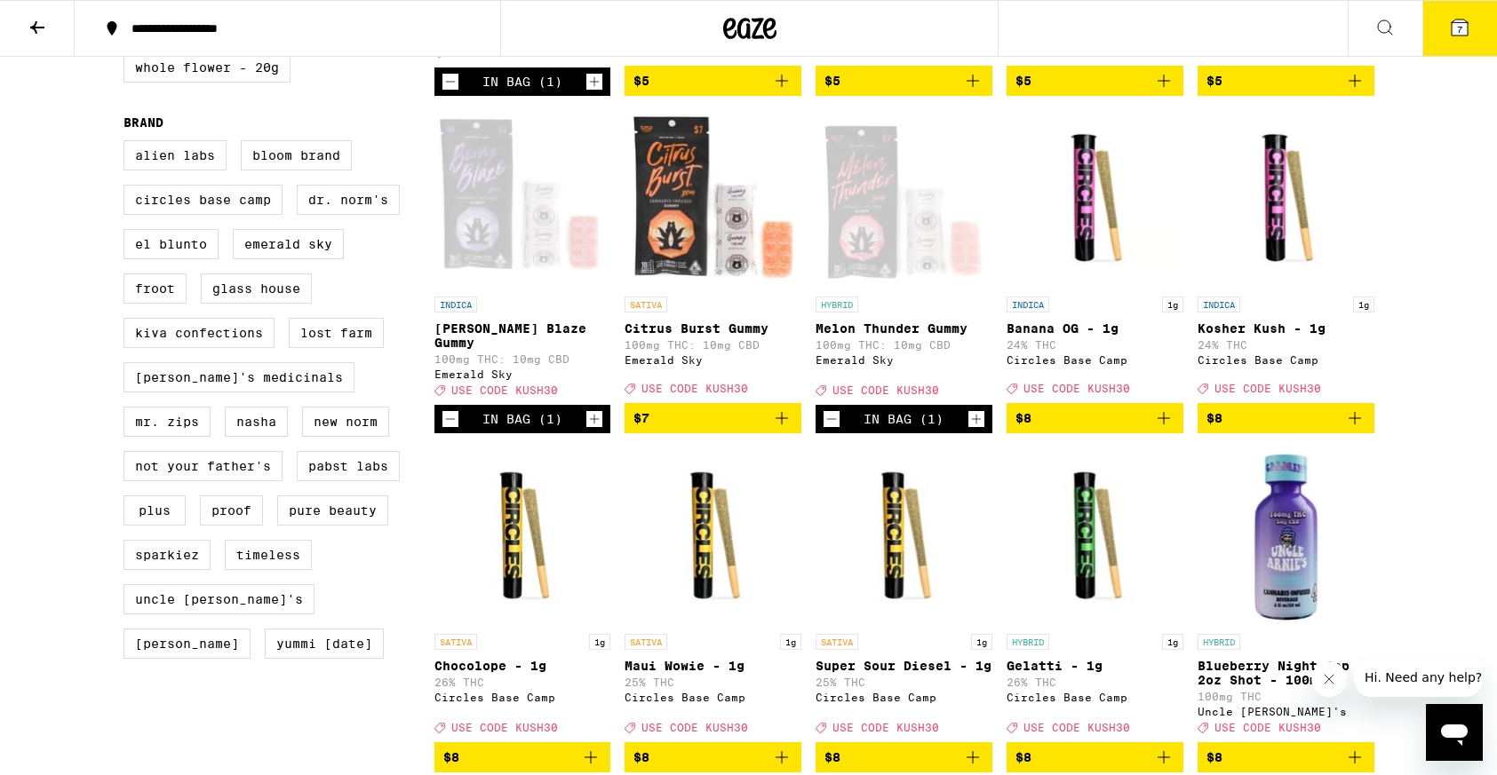
click at [787, 429] on icon "Add to bag" at bounding box center [781, 418] width 21 height 21
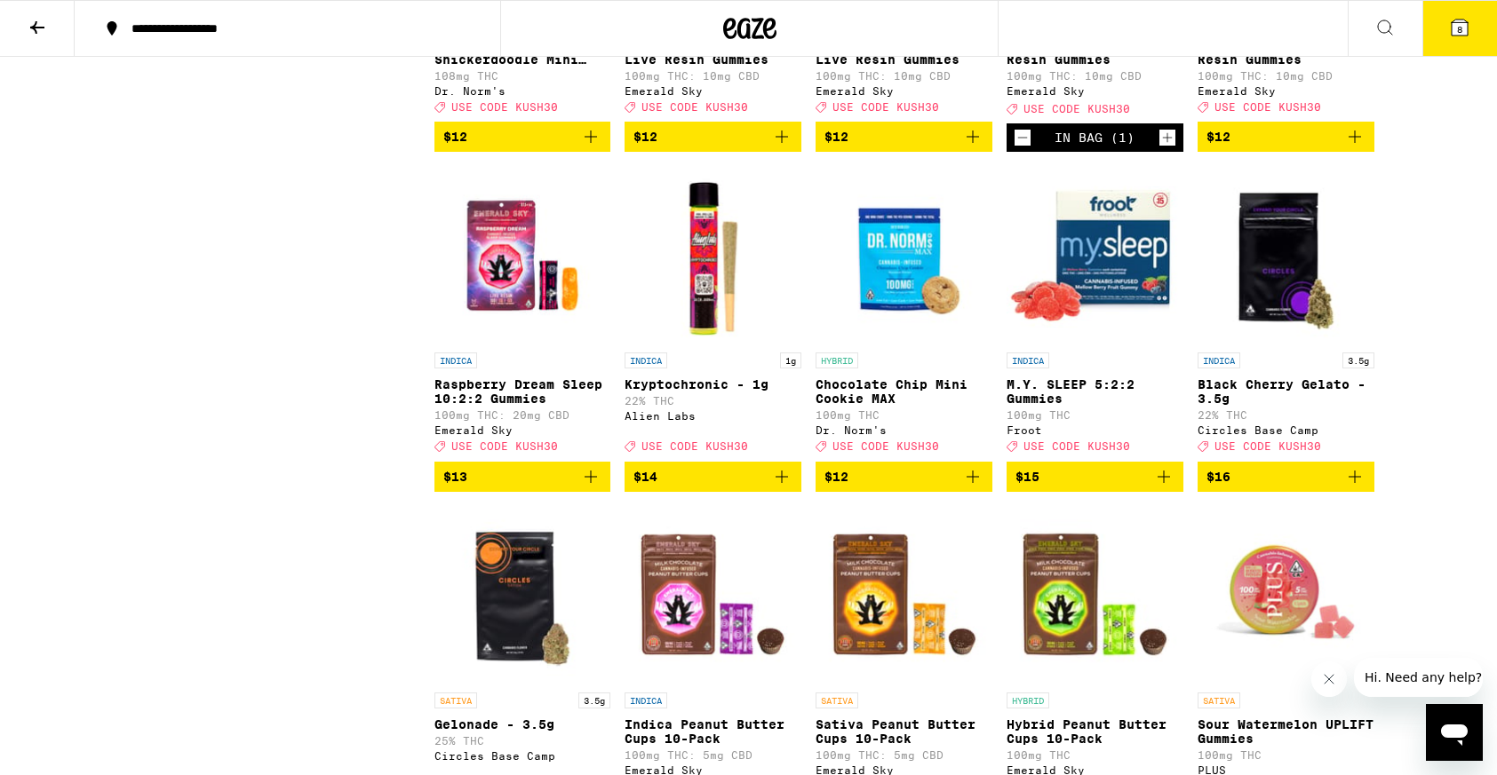
scroll to position [3221, 0]
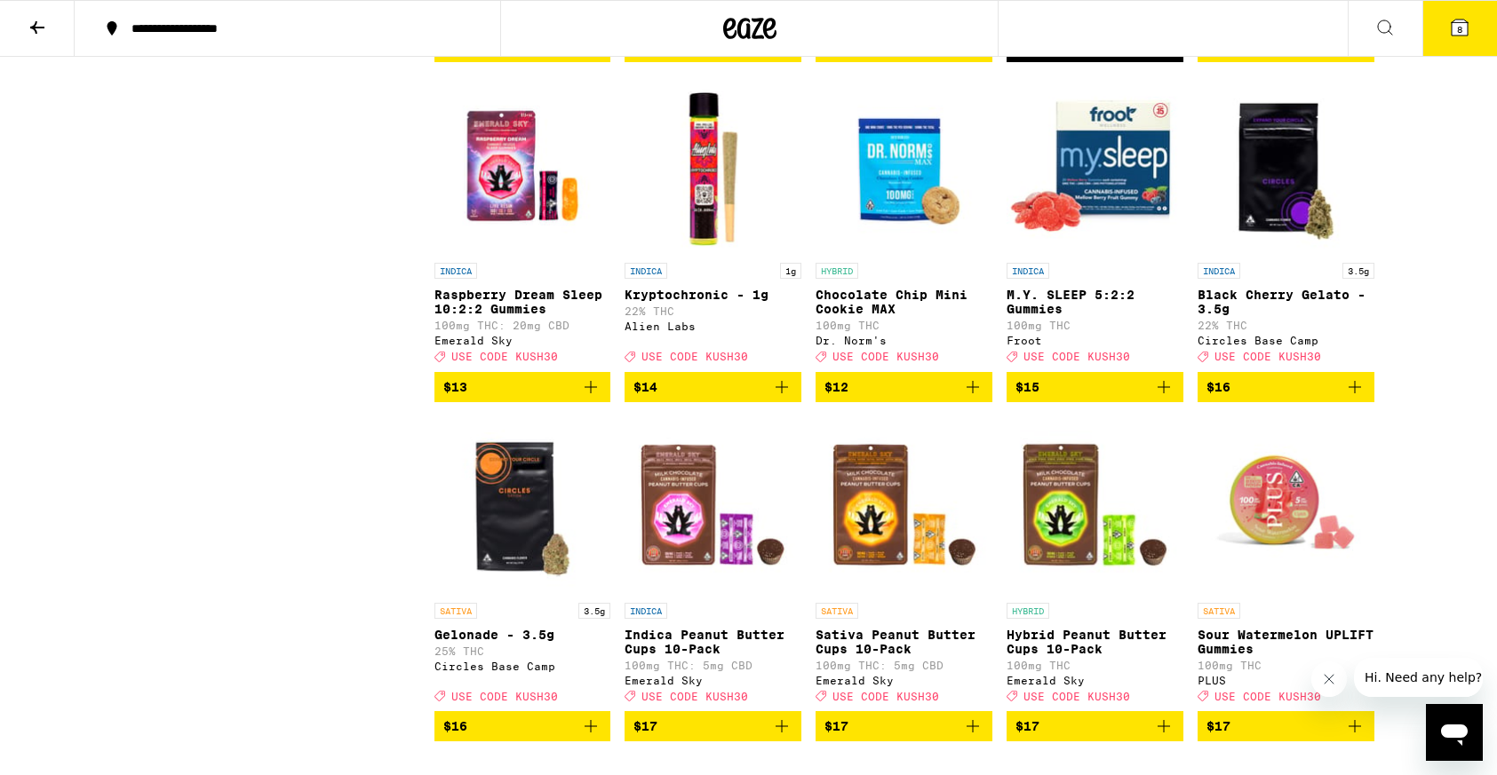
click at [595, 398] on icon "Add to bag" at bounding box center [590, 387] width 21 height 21
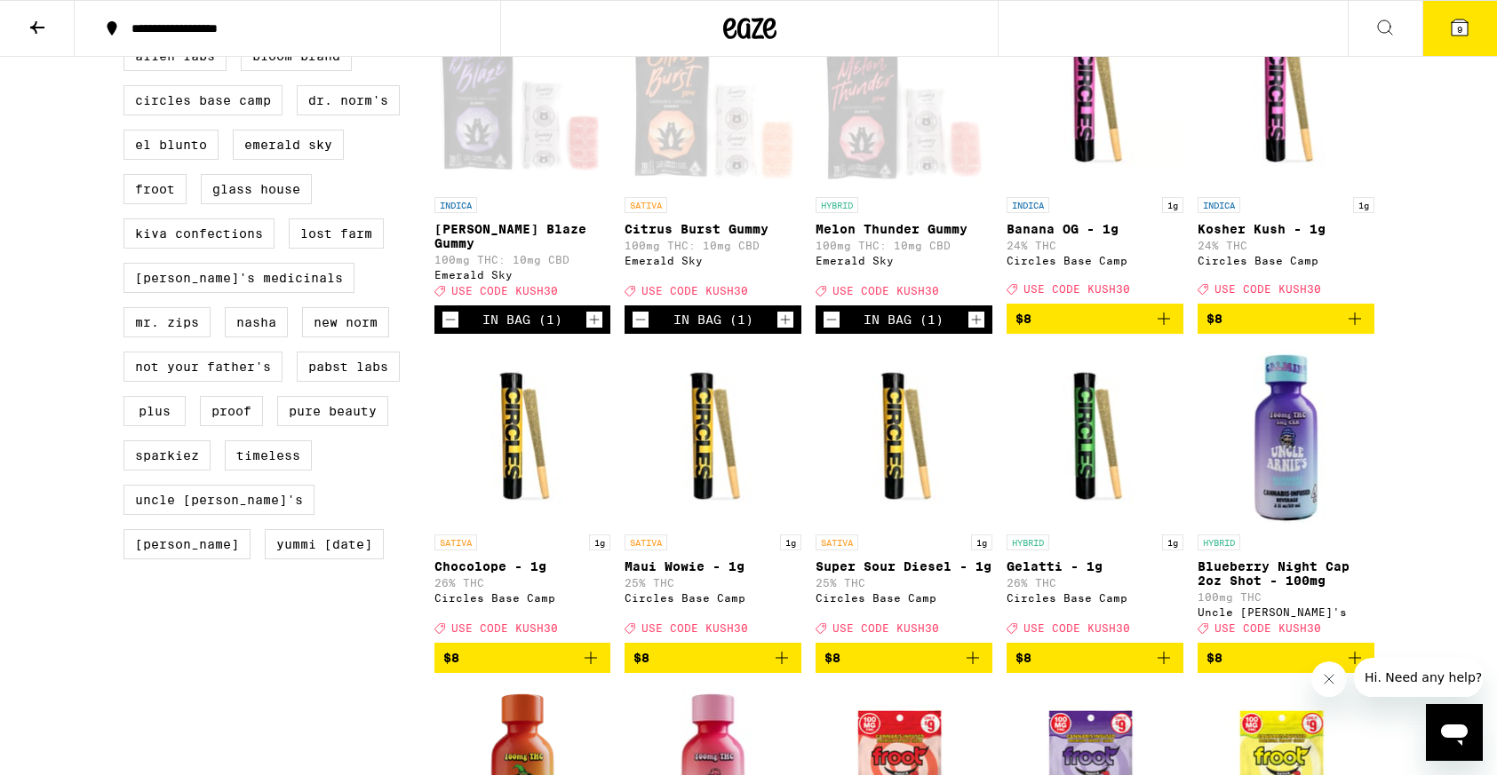
scroll to position [0, 0]
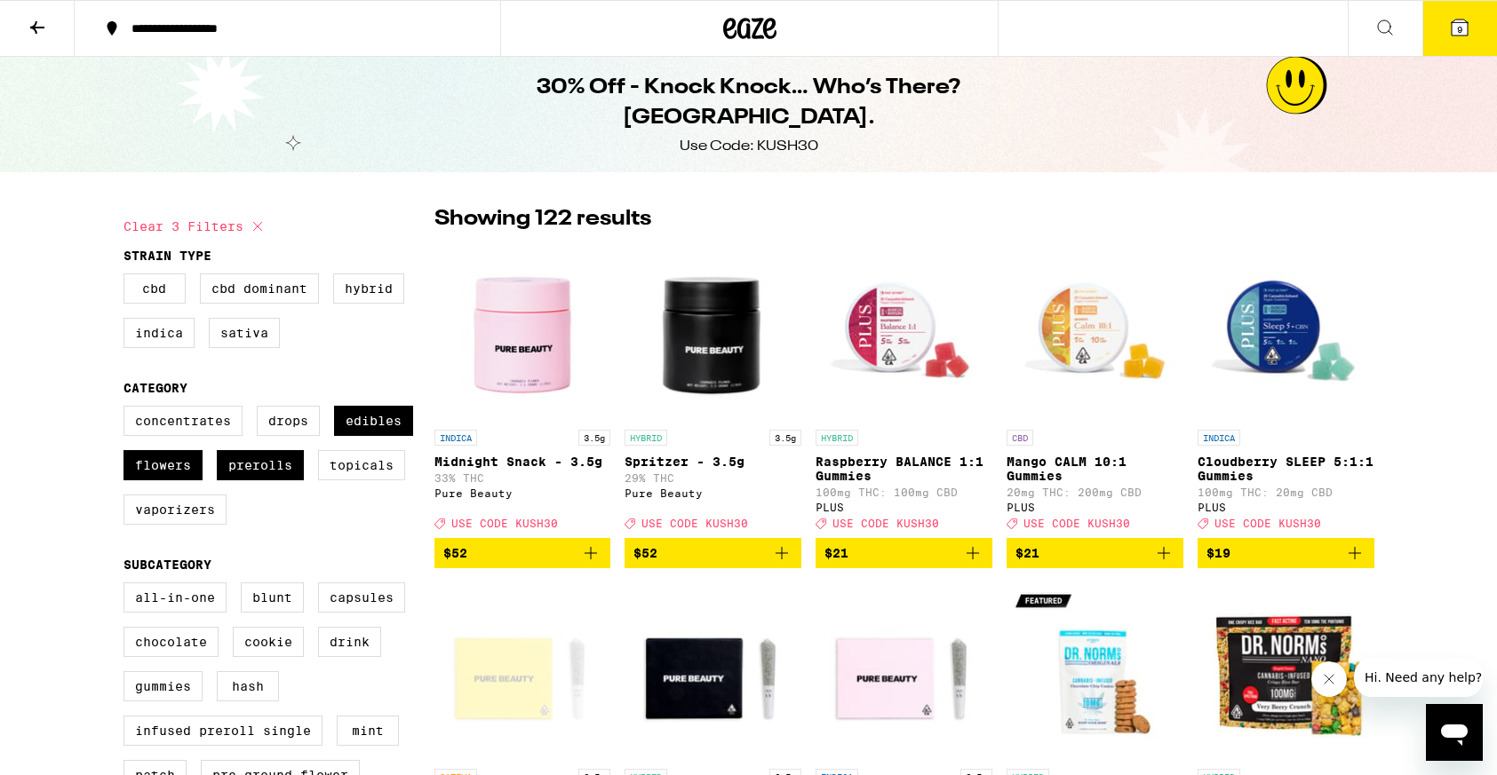
click at [1447, 33] on button "9" at bounding box center [1459, 28] width 75 height 55
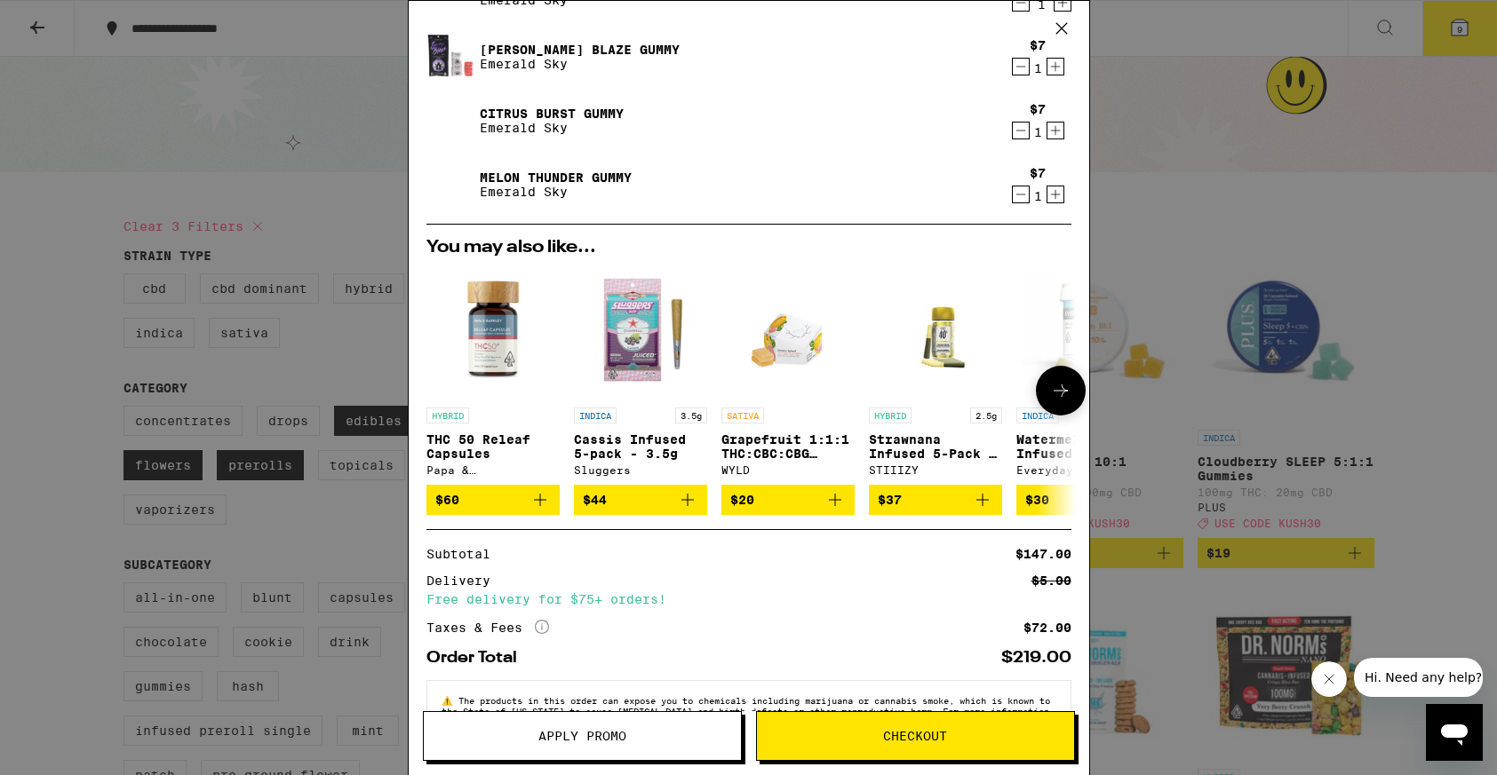
scroll to position [473, 0]
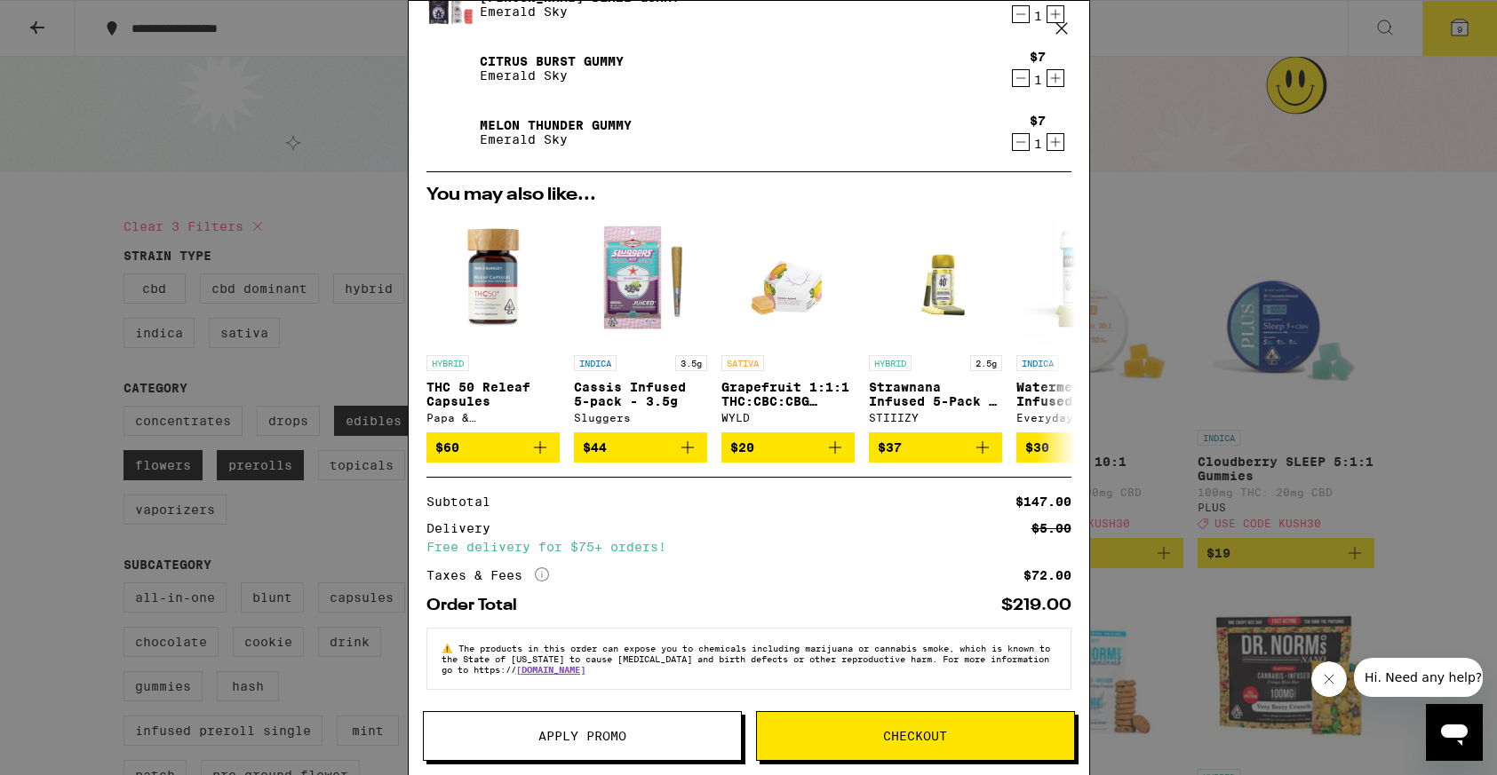
click at [562, 730] on span "Apply Promo" at bounding box center [582, 736] width 88 height 12
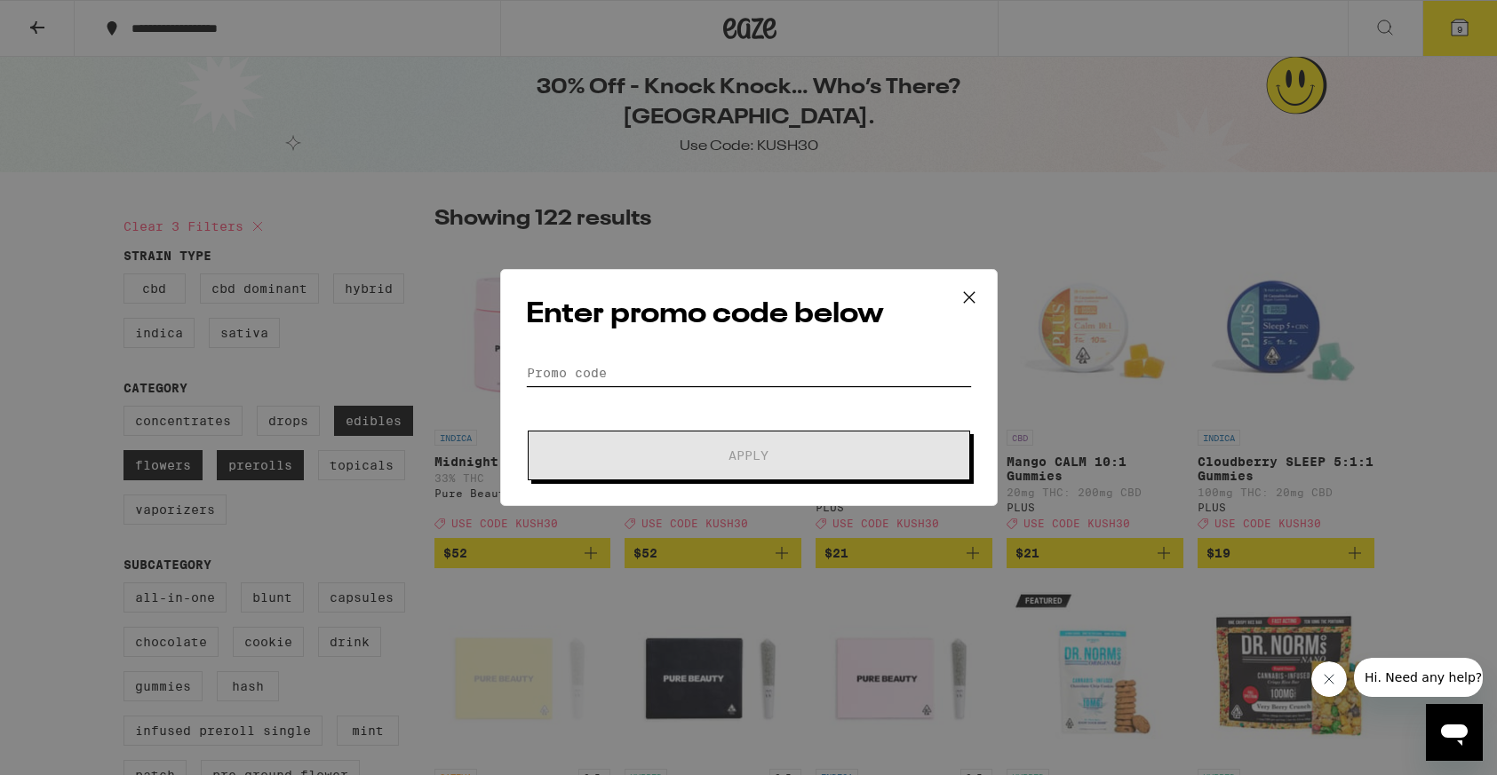
click at [547, 380] on input "Promo Code" at bounding box center [749, 373] width 446 height 27
type input "k"
type input "j"
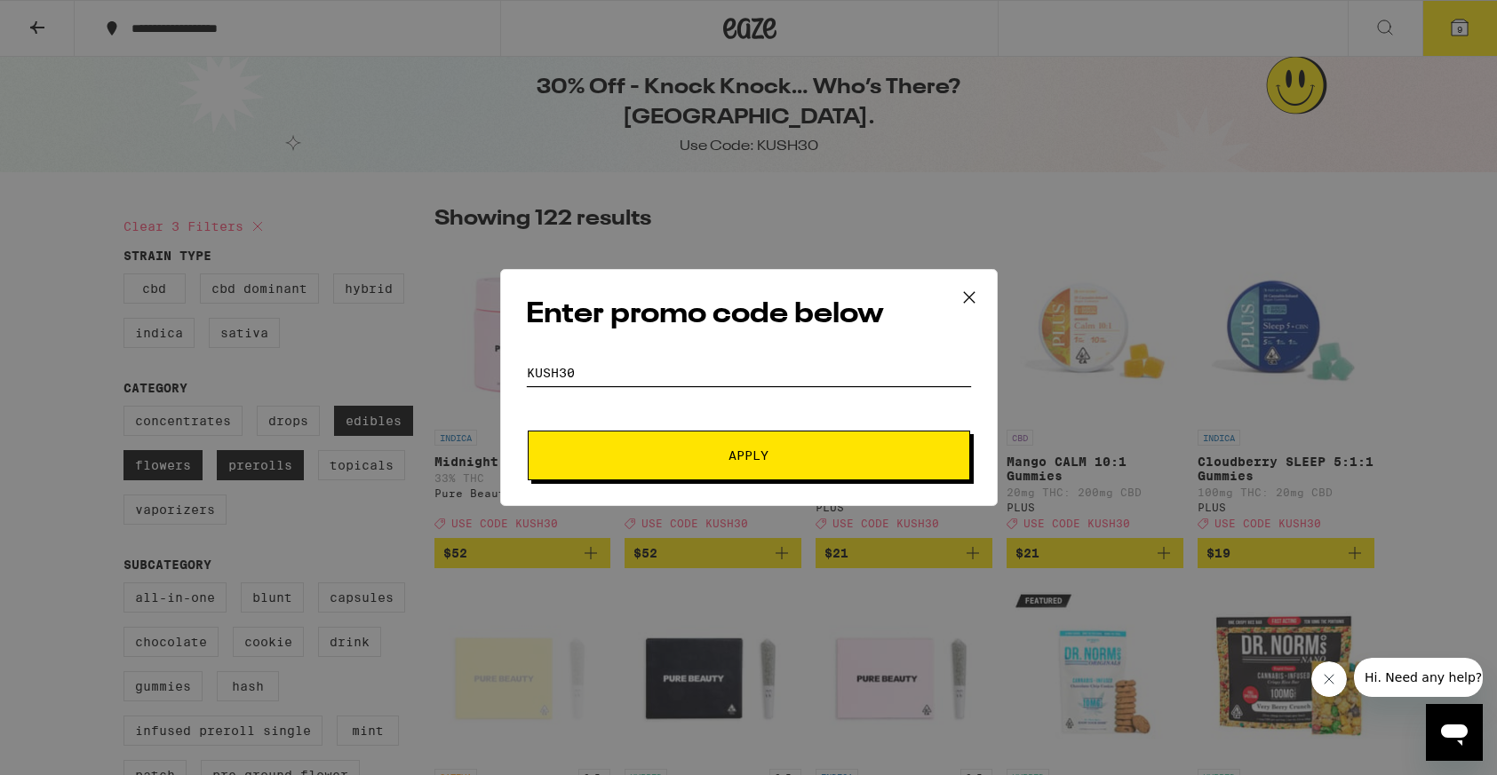
type input "kush30"
click at [698, 460] on span "Apply" at bounding box center [749, 455] width 320 height 12
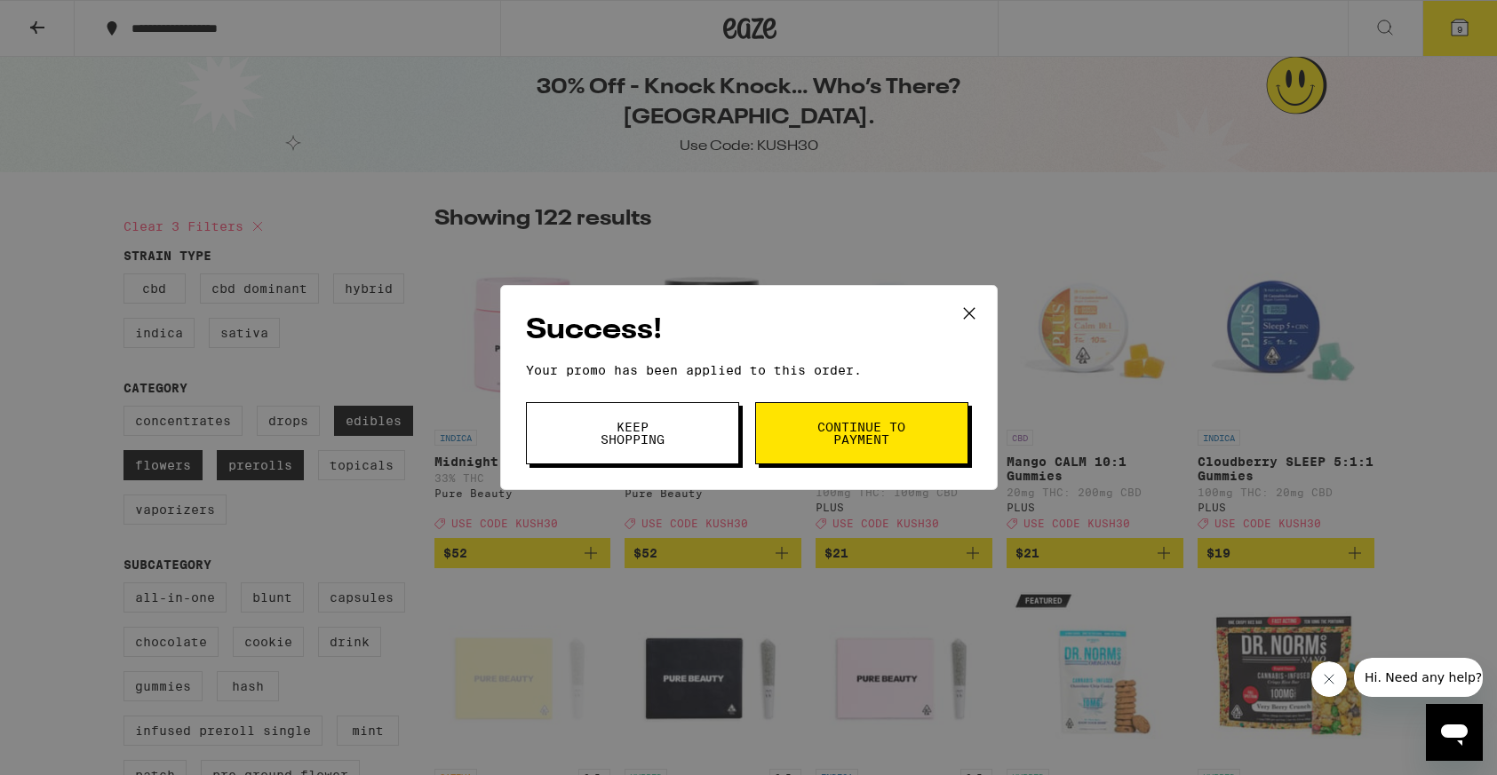
click at [817, 440] on span "Continue to payment" at bounding box center [861, 433] width 91 height 25
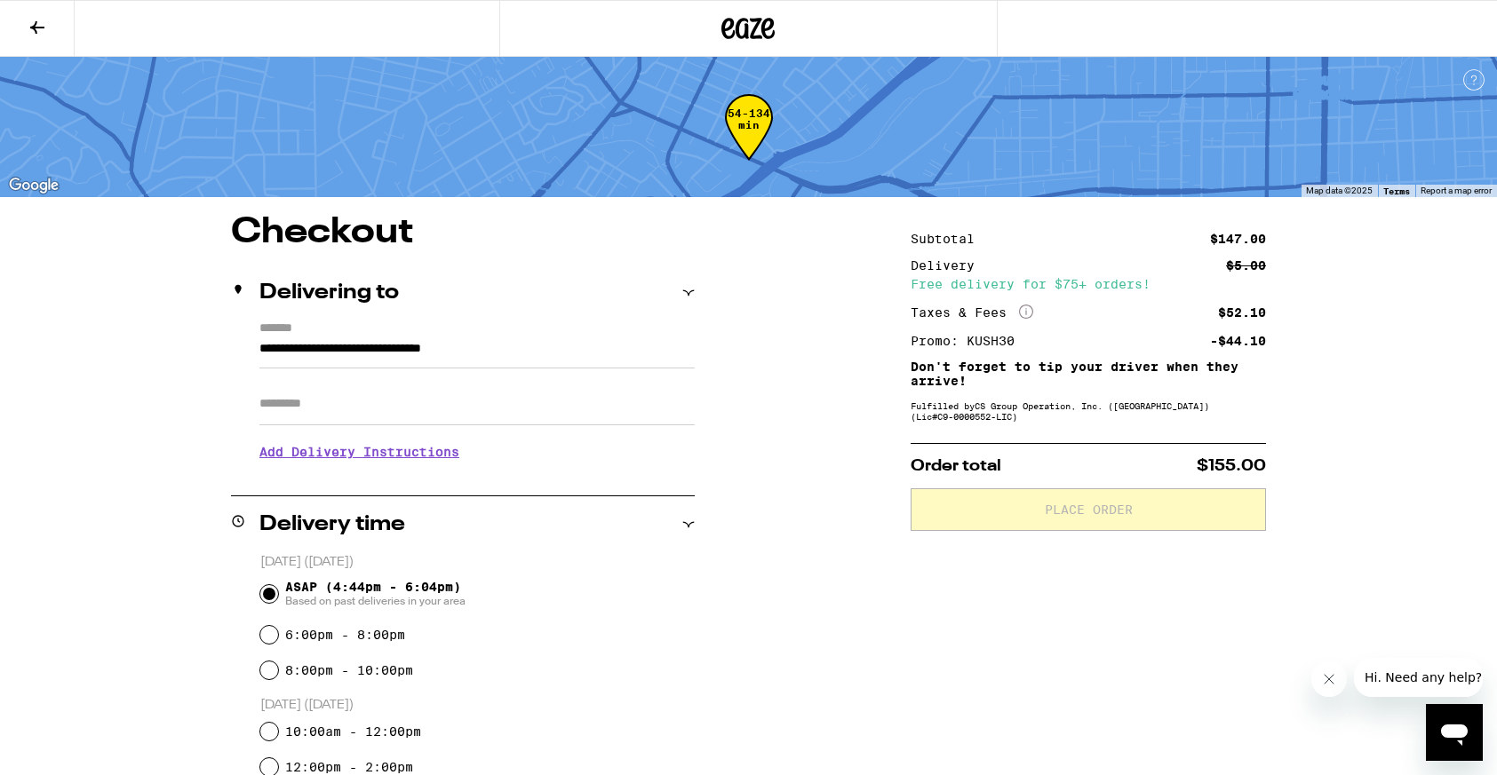
click at [39, 17] on icon at bounding box center [37, 27] width 21 height 21
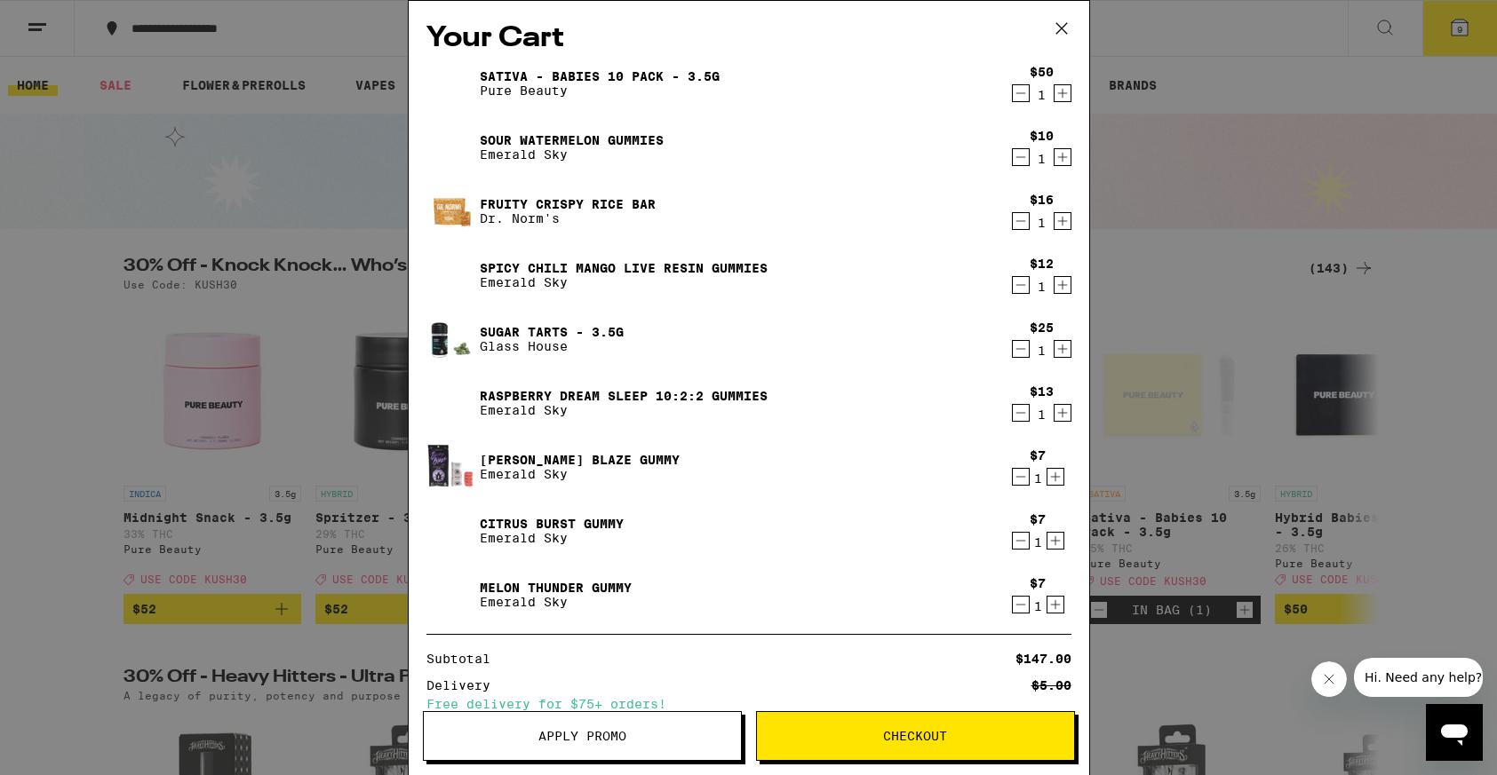
click at [1021, 414] on icon "Decrement" at bounding box center [1021, 412] width 16 height 21
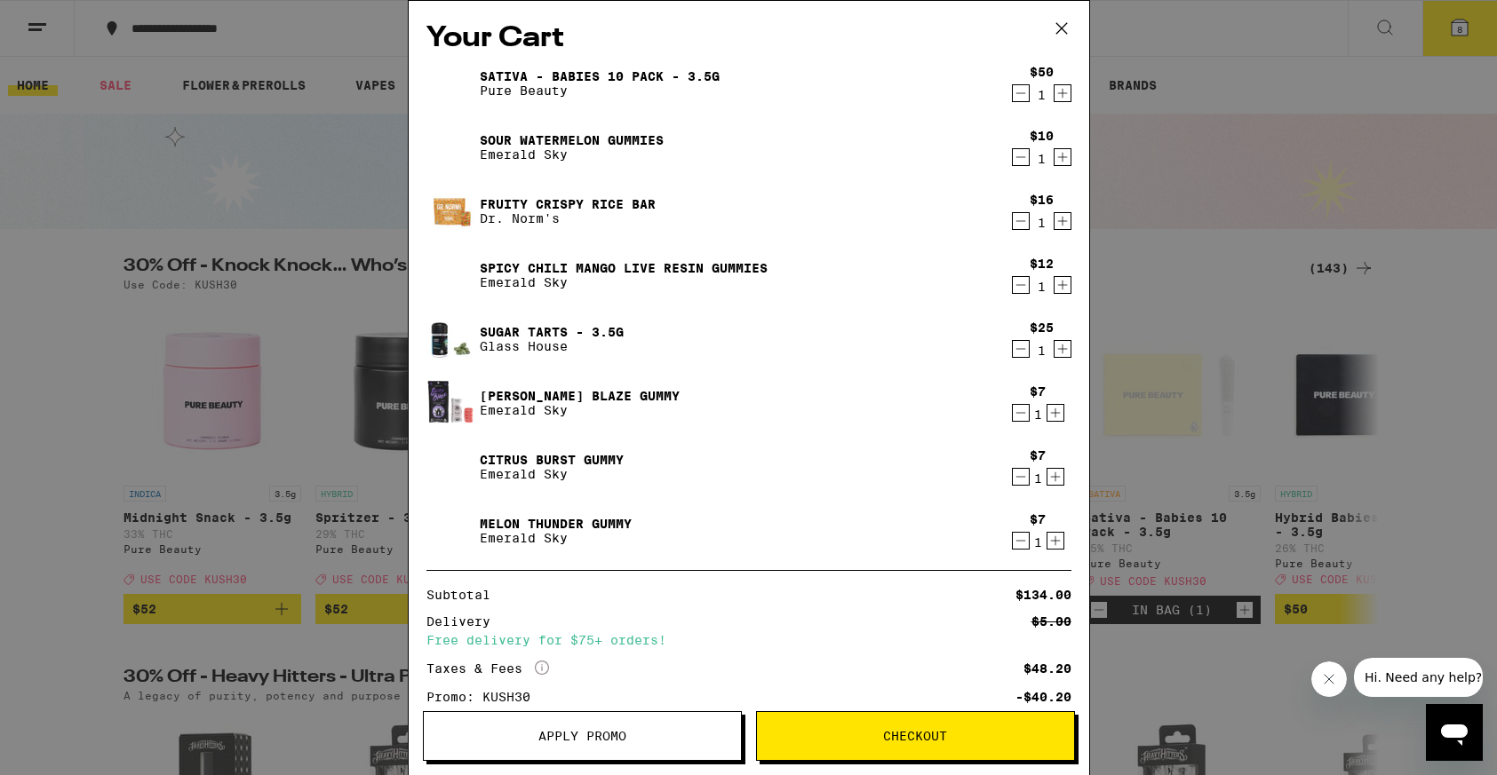
click at [883, 734] on span "Checkout" at bounding box center [915, 736] width 64 height 12
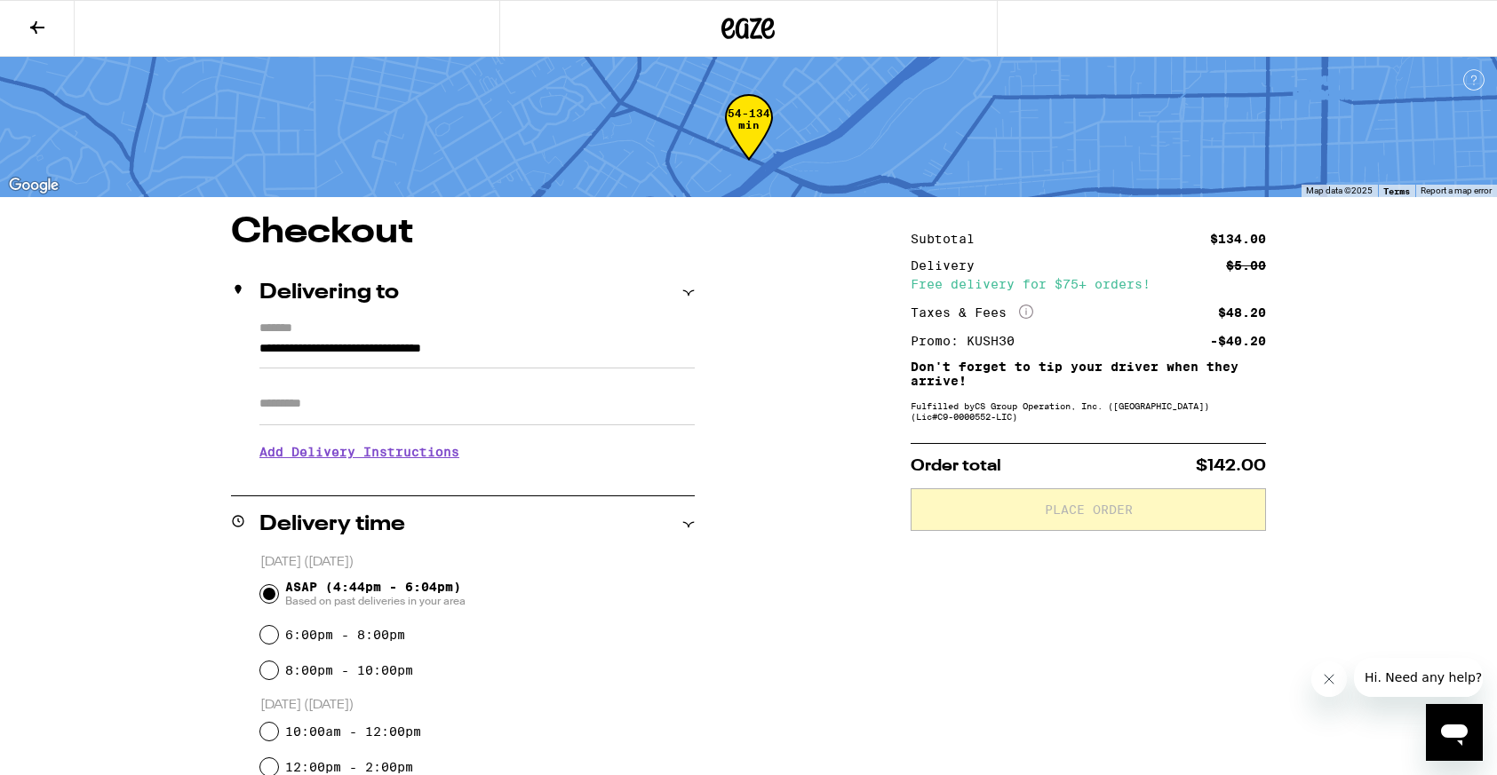
click at [313, 412] on input "Apt/Suite" at bounding box center [476, 404] width 435 height 43
type input "******"
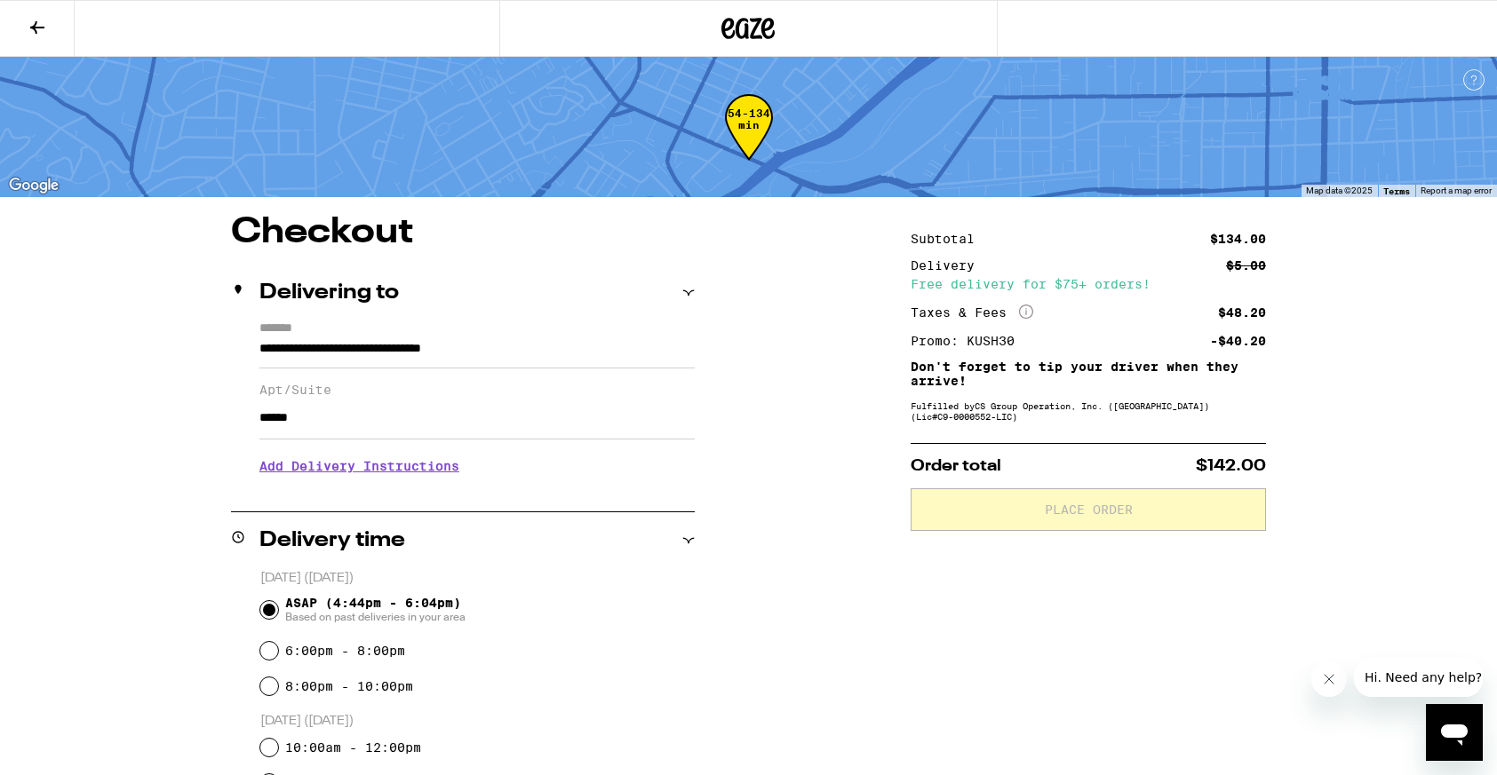
click at [306, 473] on h3 "Add Delivery Instructions" at bounding box center [476, 466] width 435 height 41
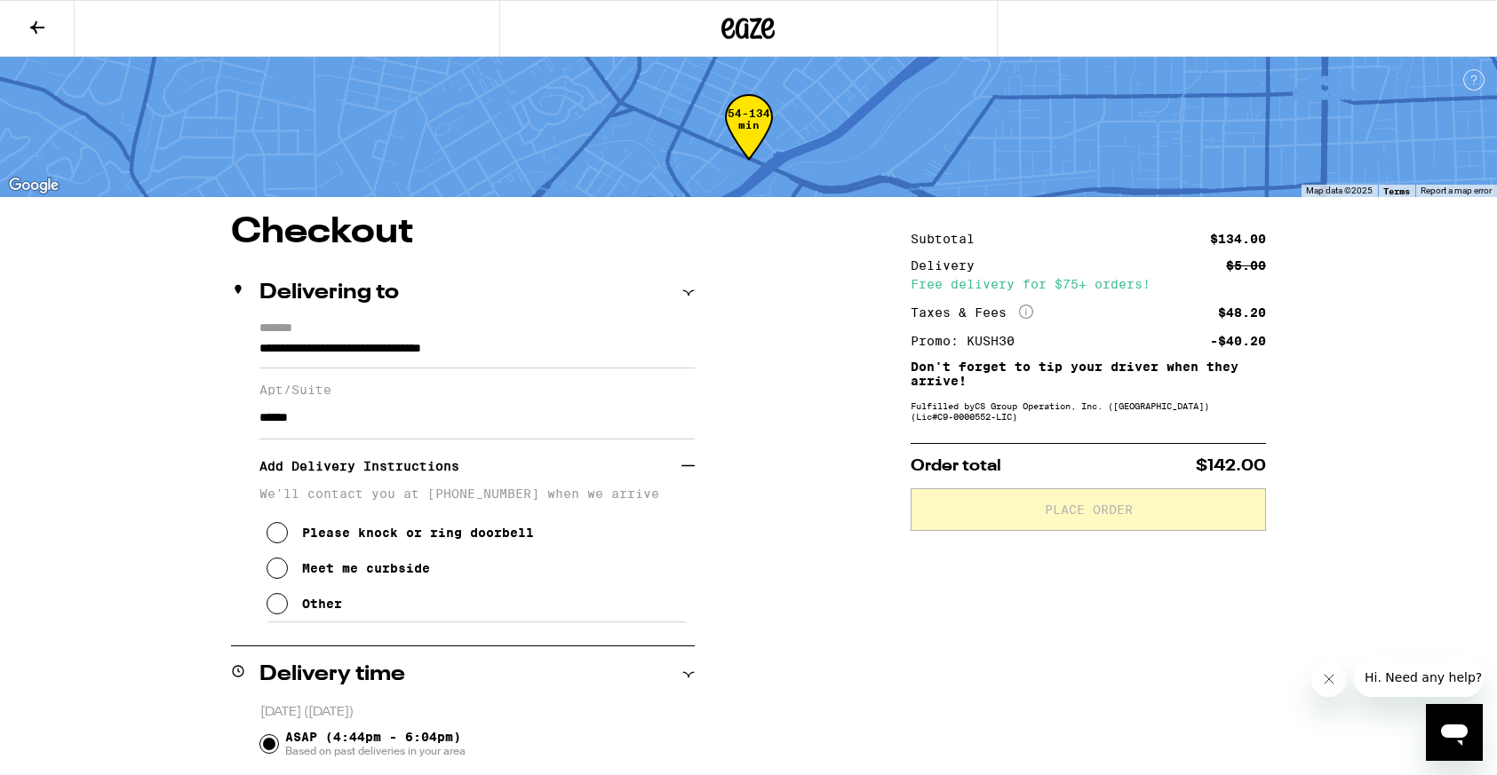
click at [281, 576] on icon at bounding box center [276, 568] width 21 height 21
click at [279, 576] on icon at bounding box center [277, 568] width 14 height 14
click at [279, 613] on icon at bounding box center [276, 603] width 21 height 21
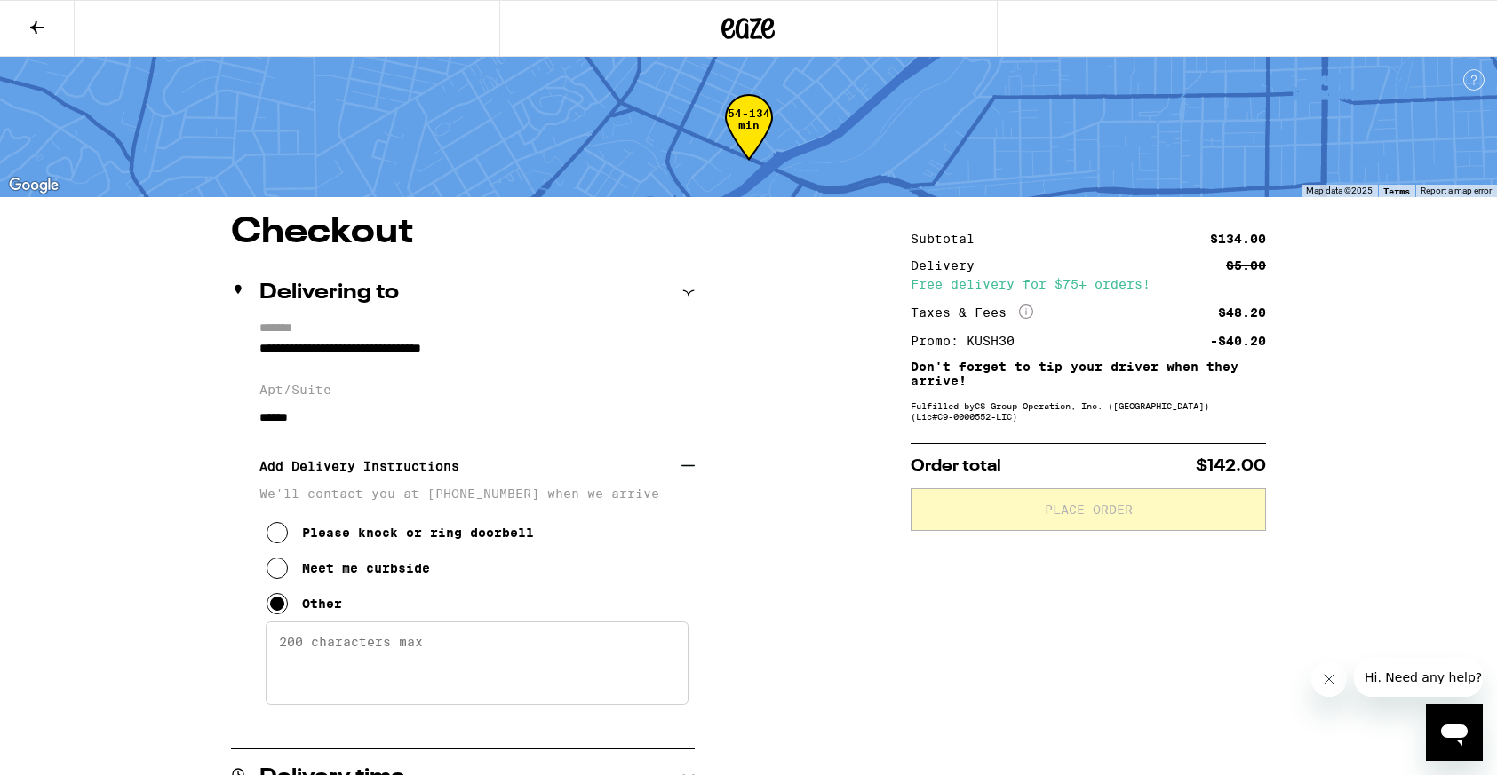
click at [311, 656] on textarea "Enter any other delivery instructions you want driver to know" at bounding box center [477, 663] width 423 height 83
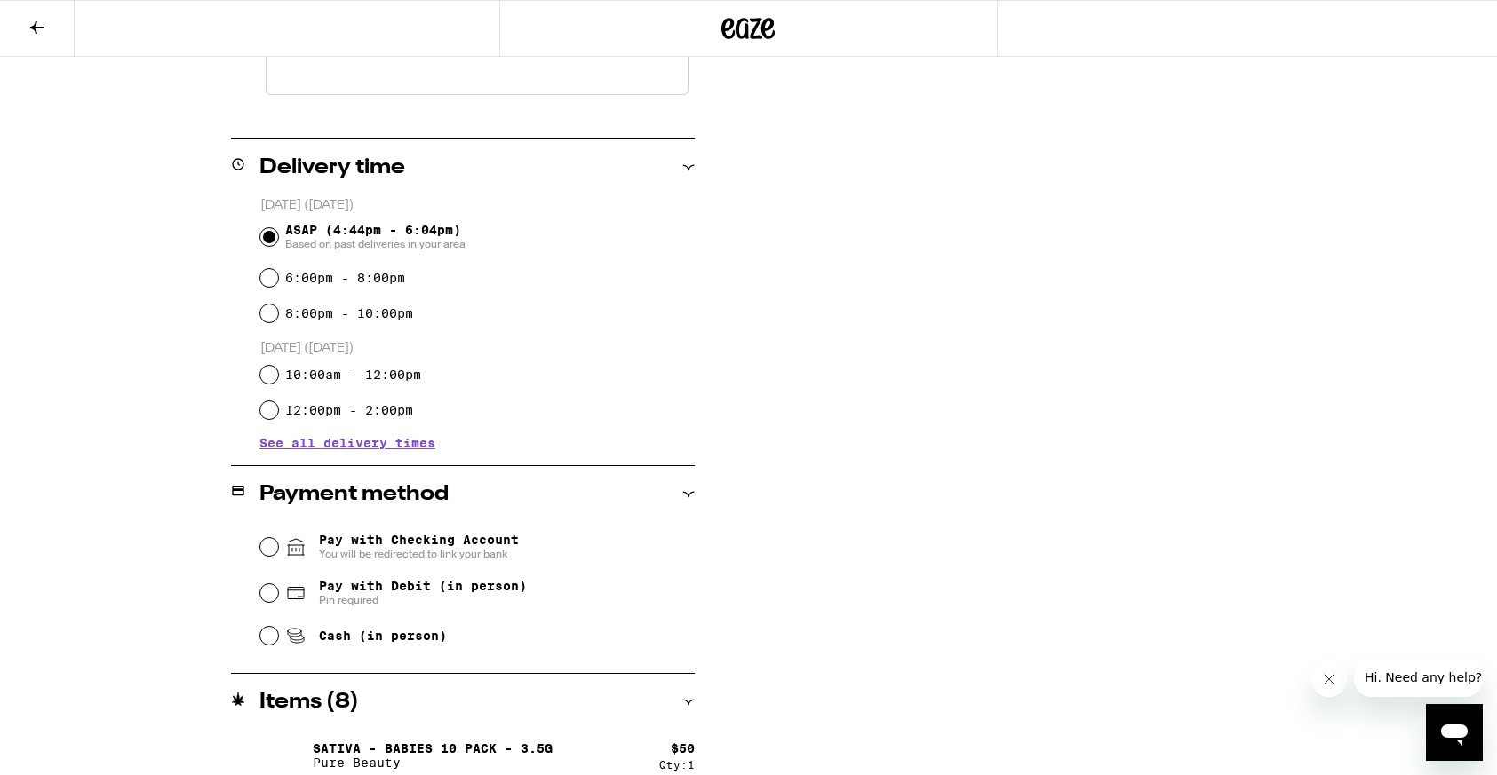
scroll to position [616, 0]
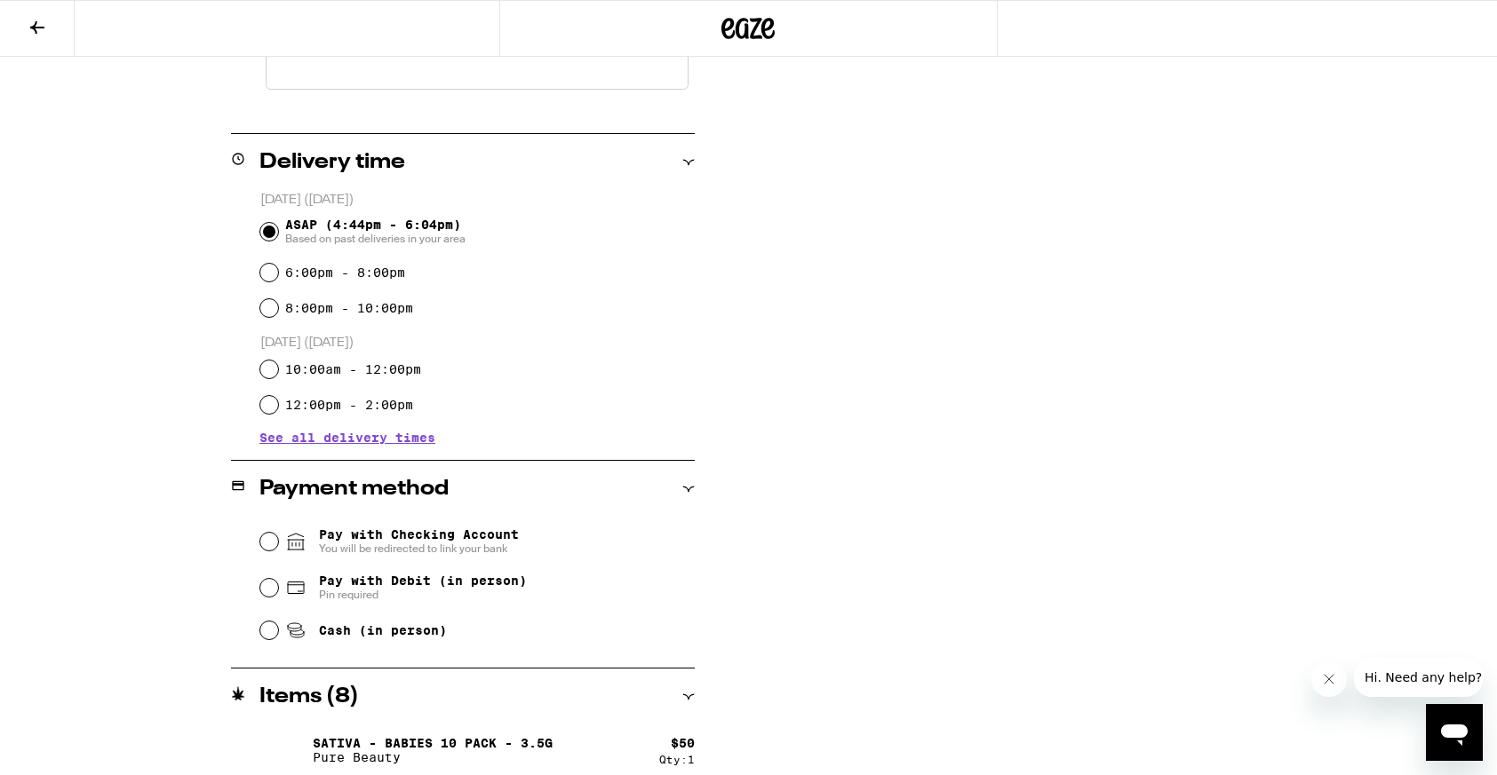
type textarea "please do not knock, i have a reactive dog! i'll meet you on the landing"
click at [266, 587] on input "Pay with Debit (in person) Pin required" at bounding box center [269, 588] width 18 height 18
radio input "true"
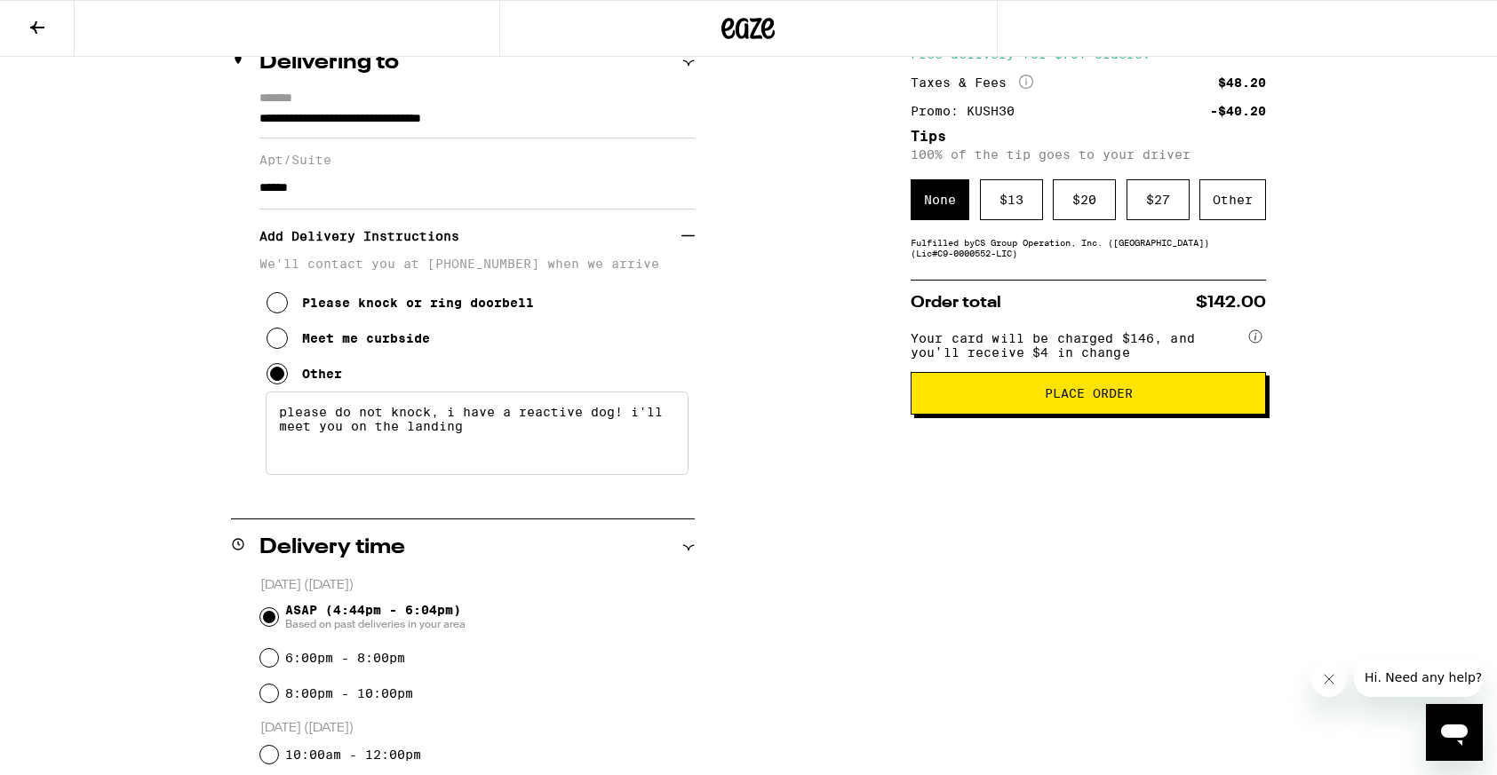
scroll to position [227, 0]
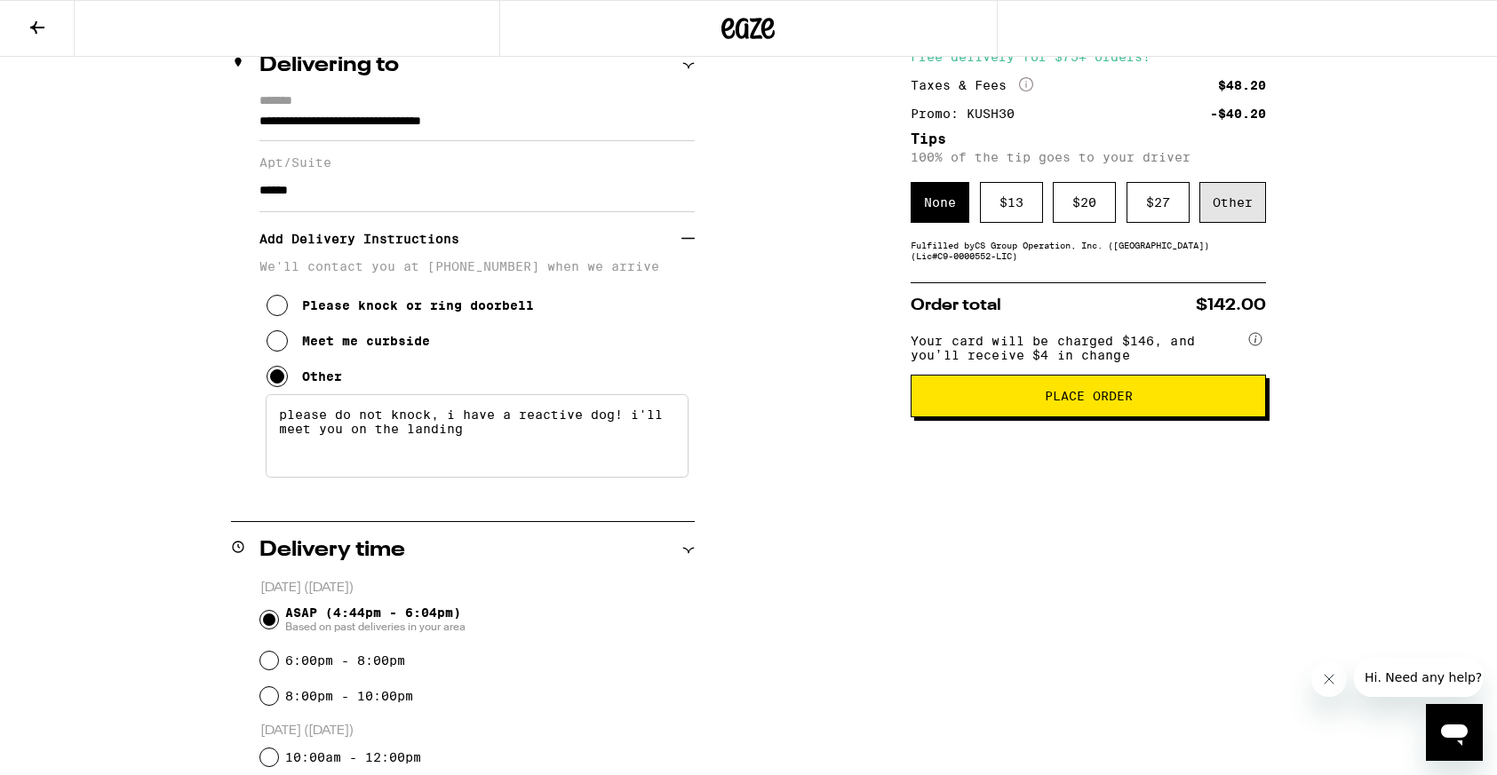
click at [1242, 209] on div "Other" at bounding box center [1232, 202] width 67 height 41
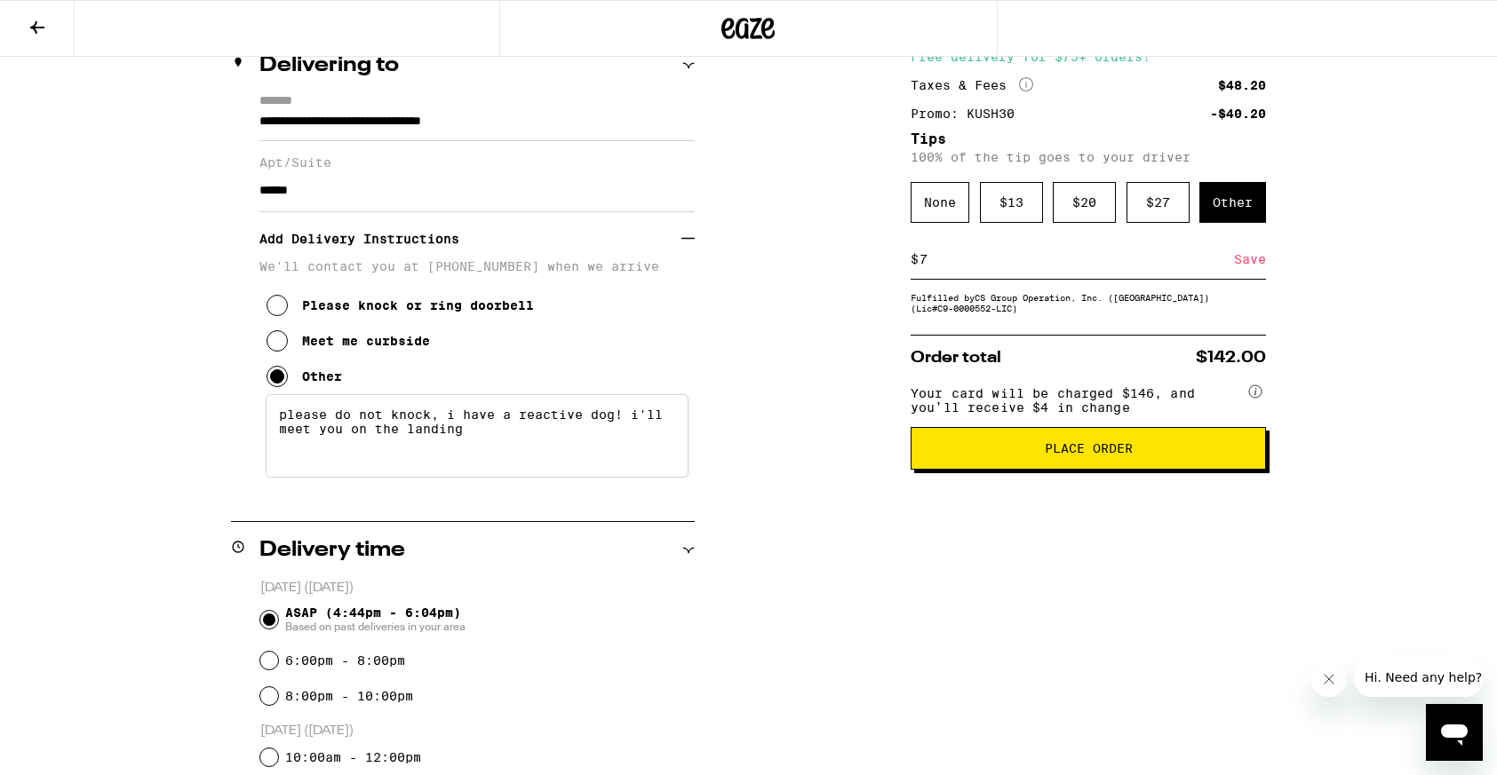
type input "7"
click at [1245, 262] on div "Save" at bounding box center [1250, 259] width 32 height 39
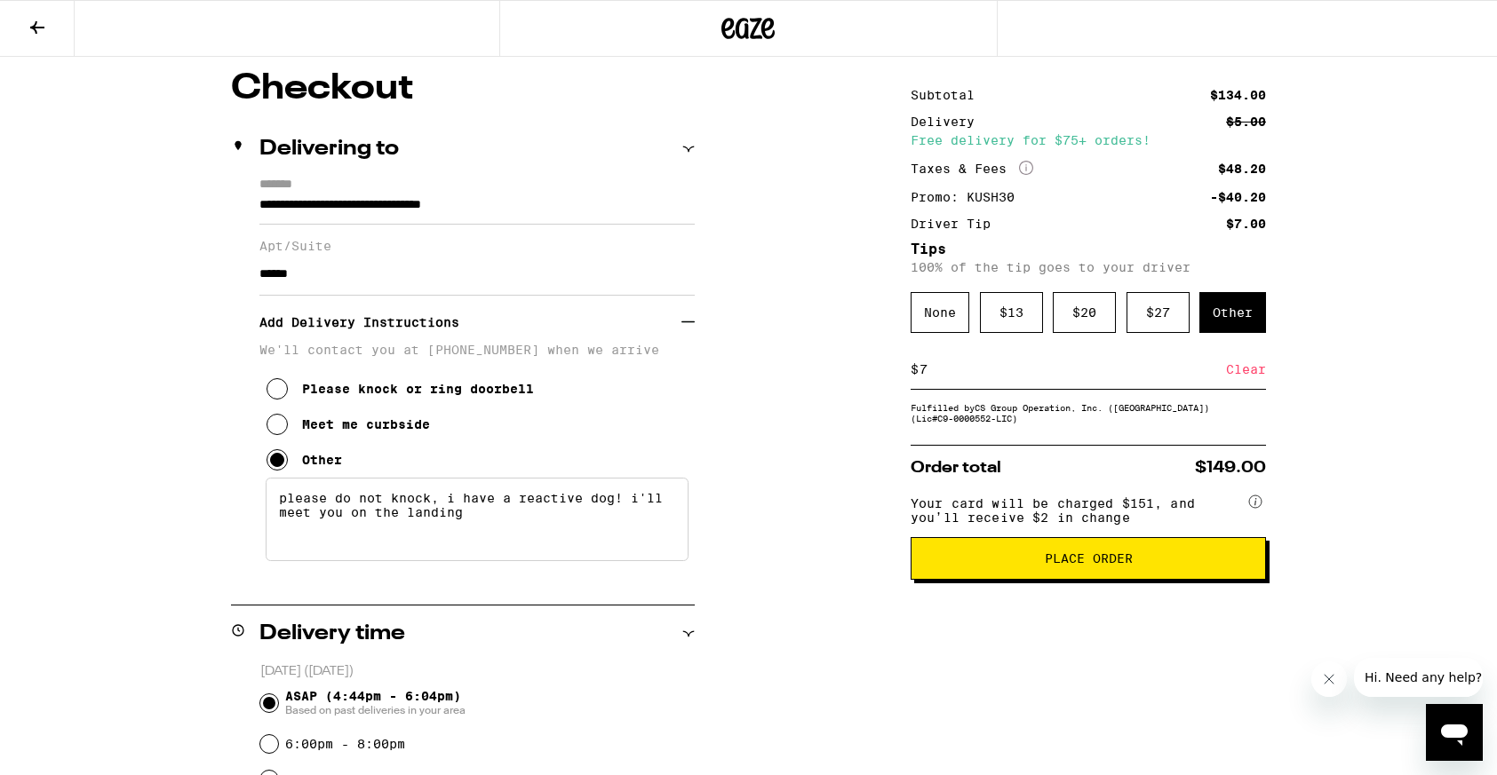
scroll to position [195, 0]
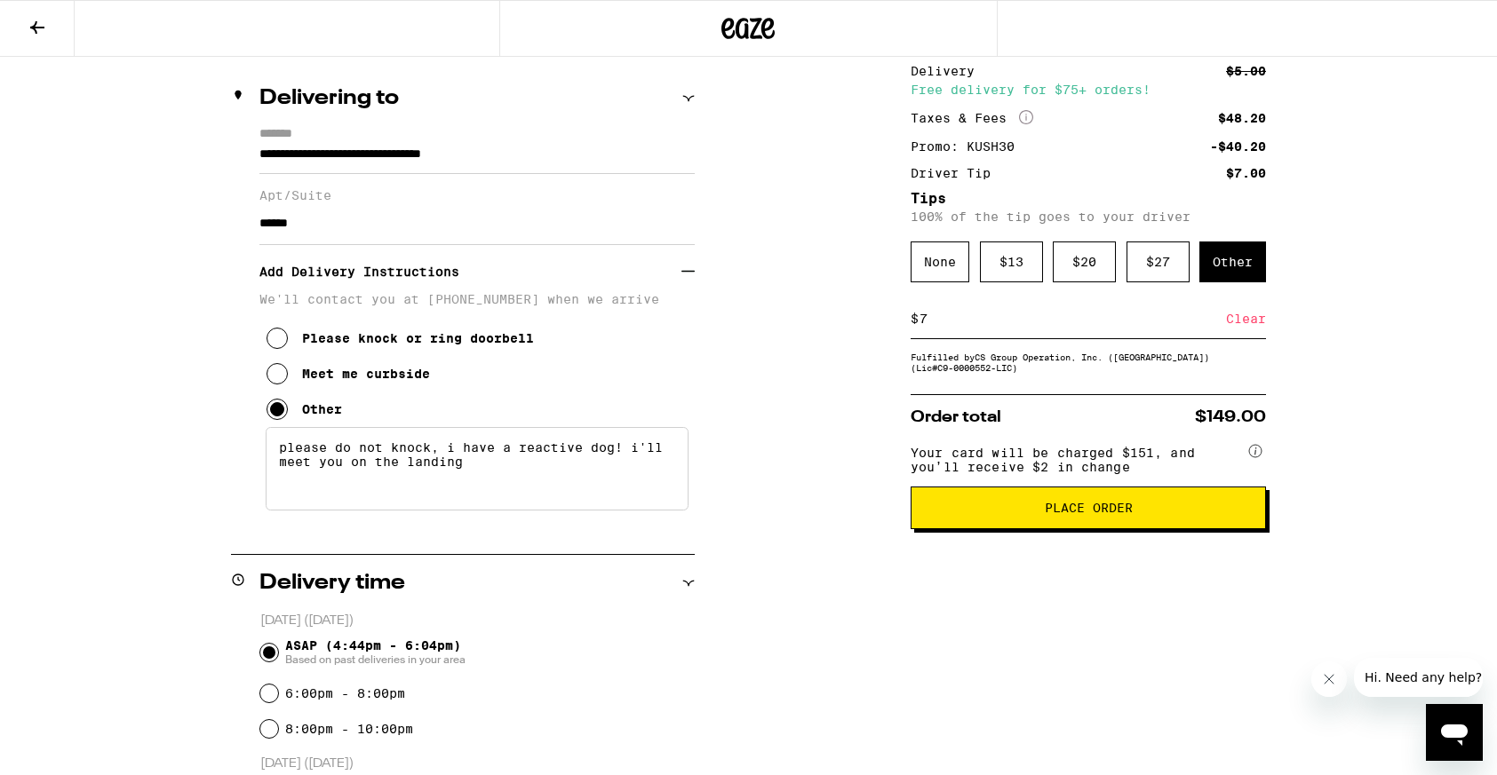
click at [1066, 514] on span "Place Order" at bounding box center [1089, 508] width 88 height 12
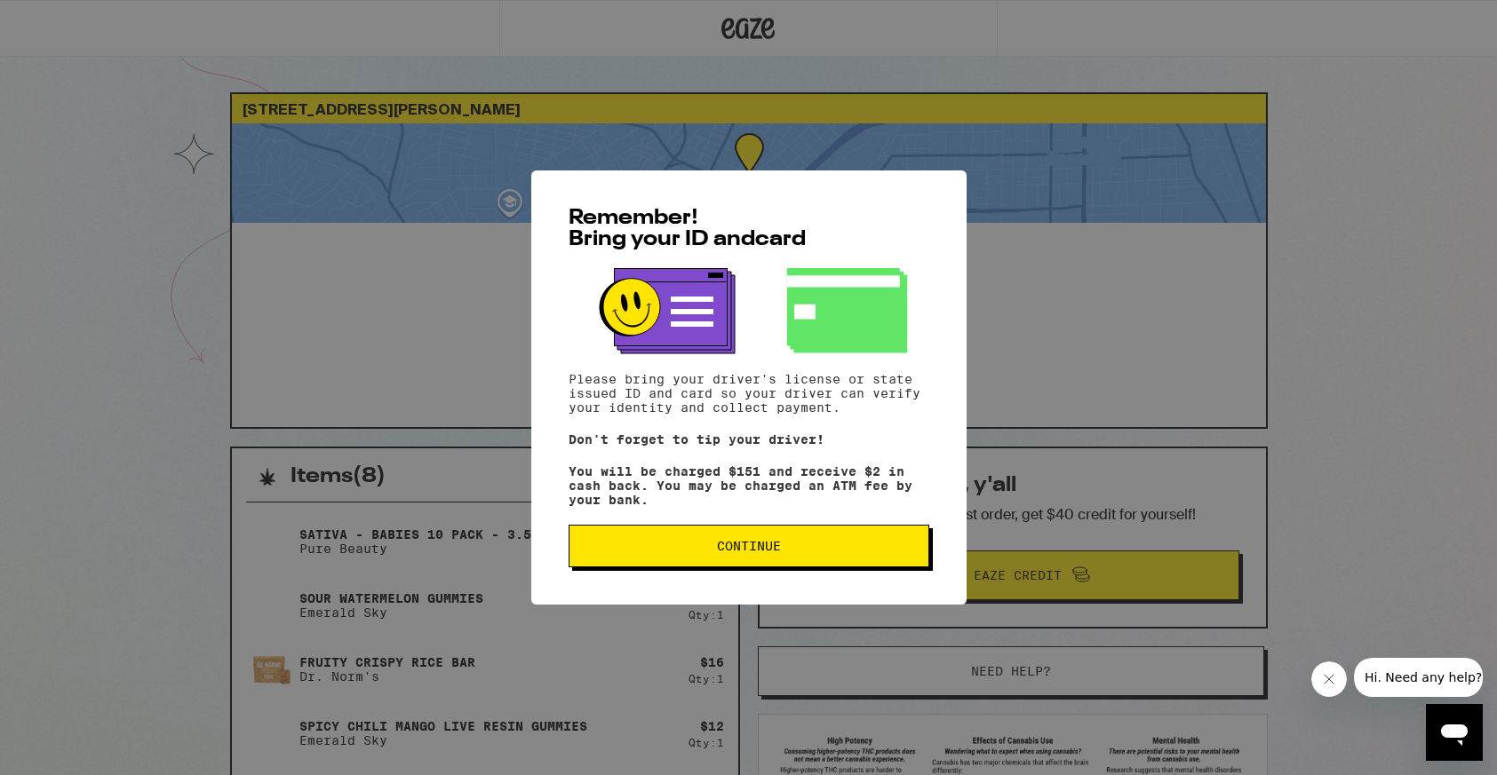
click at [804, 552] on span "Continue" at bounding box center [749, 546] width 330 height 12
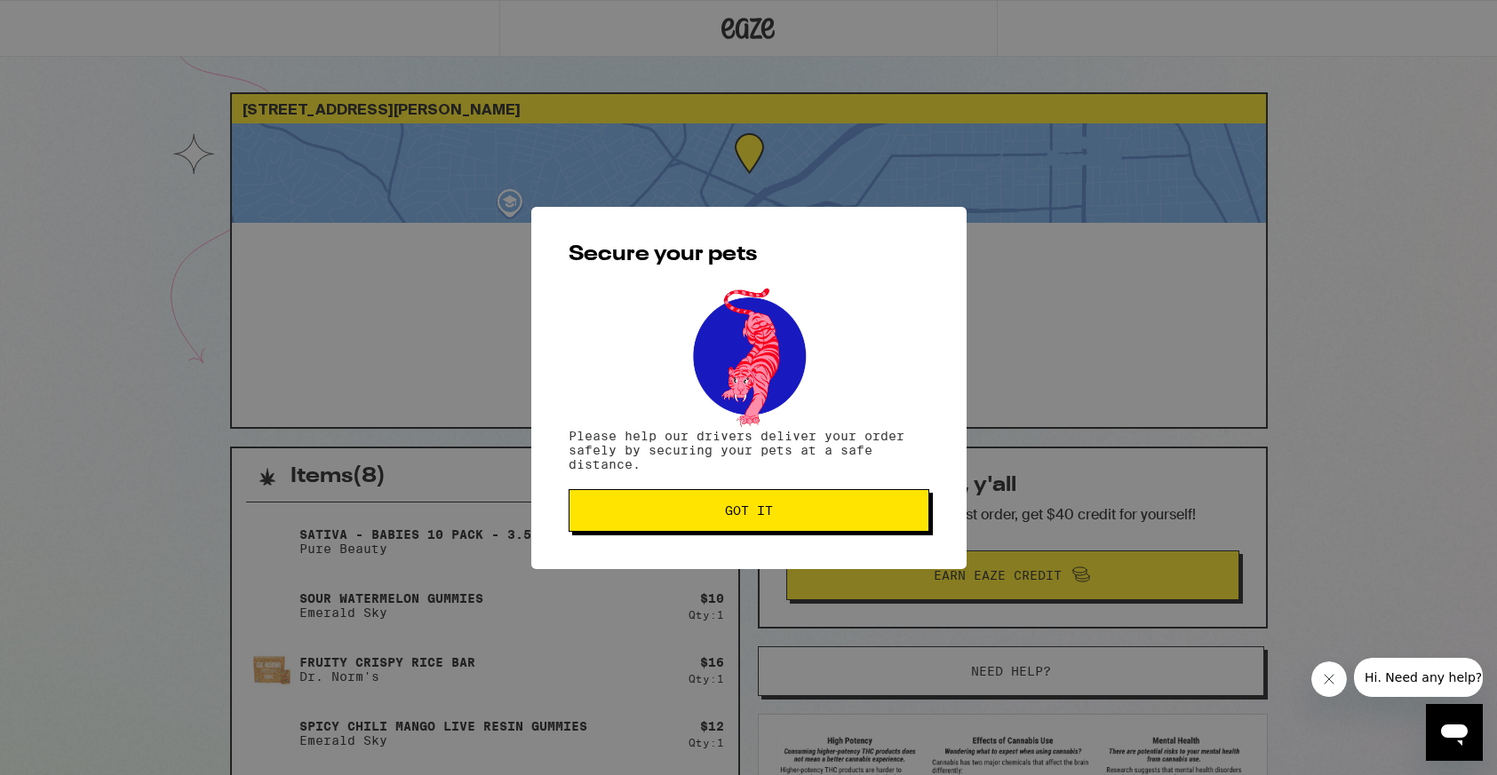
click at [791, 522] on button "Got it" at bounding box center [748, 510] width 361 height 43
